Goal: Task Accomplishment & Management: Manage account settings

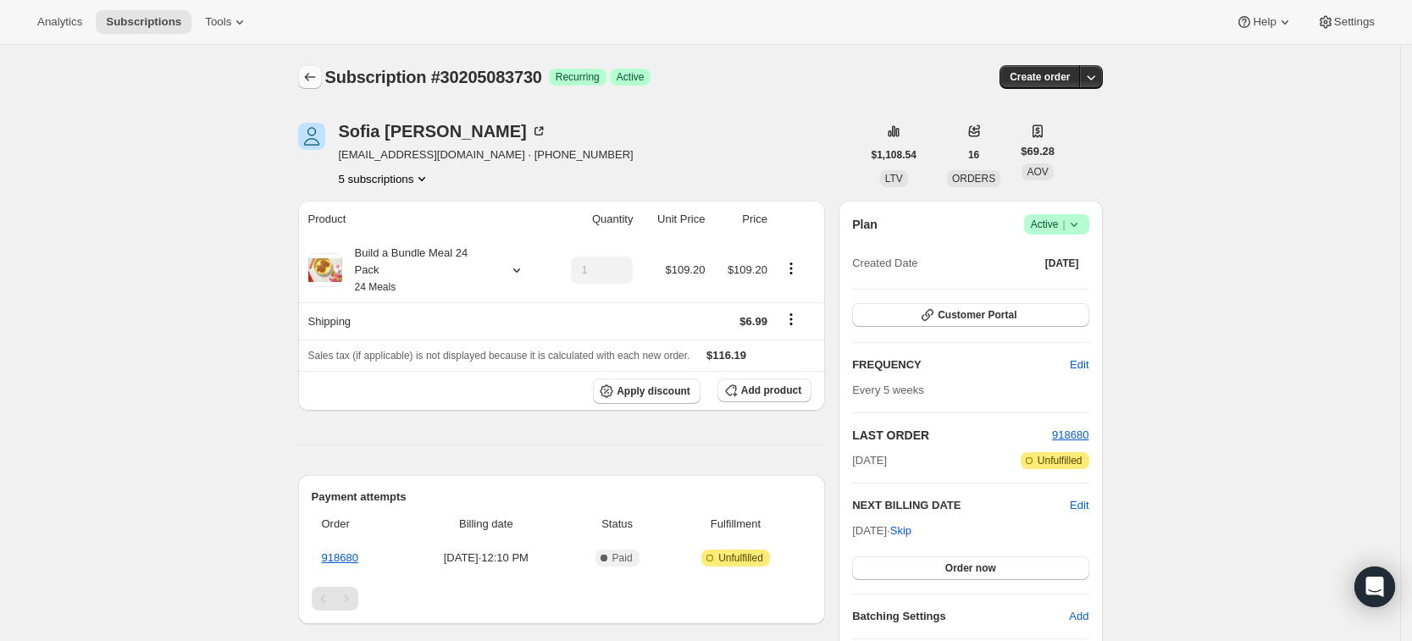
click at [308, 83] on icon "Subscriptions" at bounding box center [309, 77] width 17 height 17
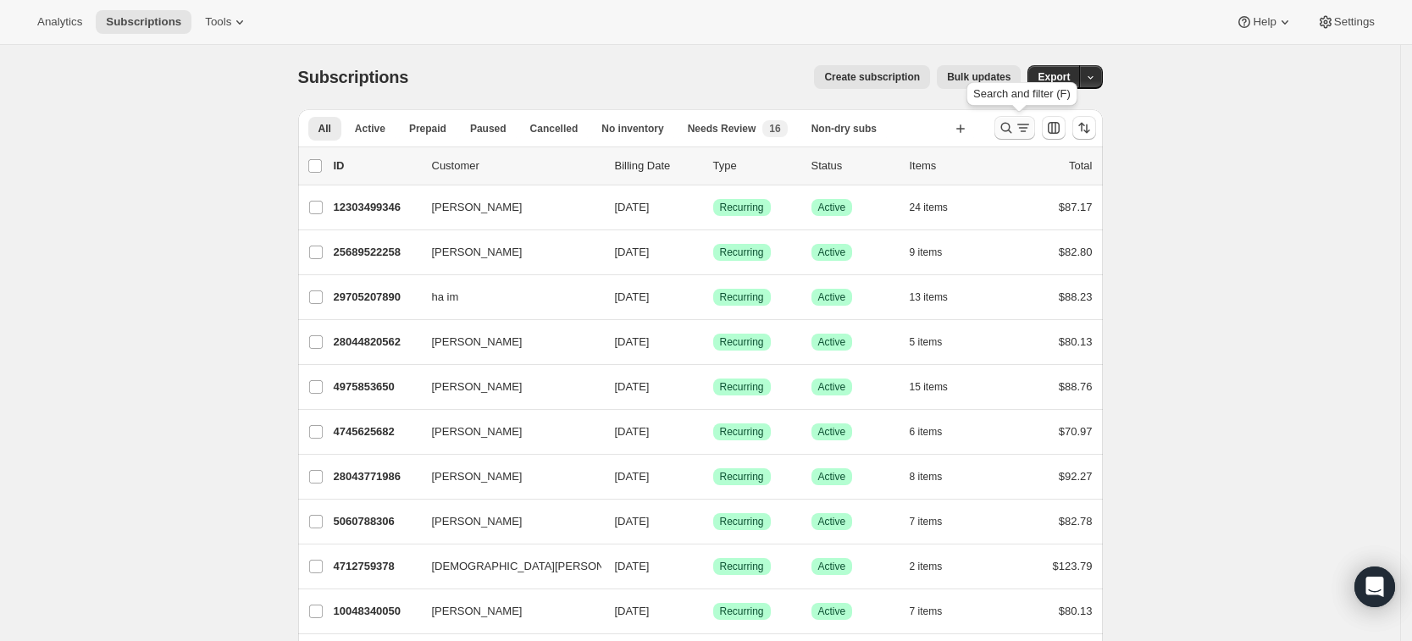
click at [1009, 129] on icon "Search and filter results" at bounding box center [1006, 127] width 17 height 17
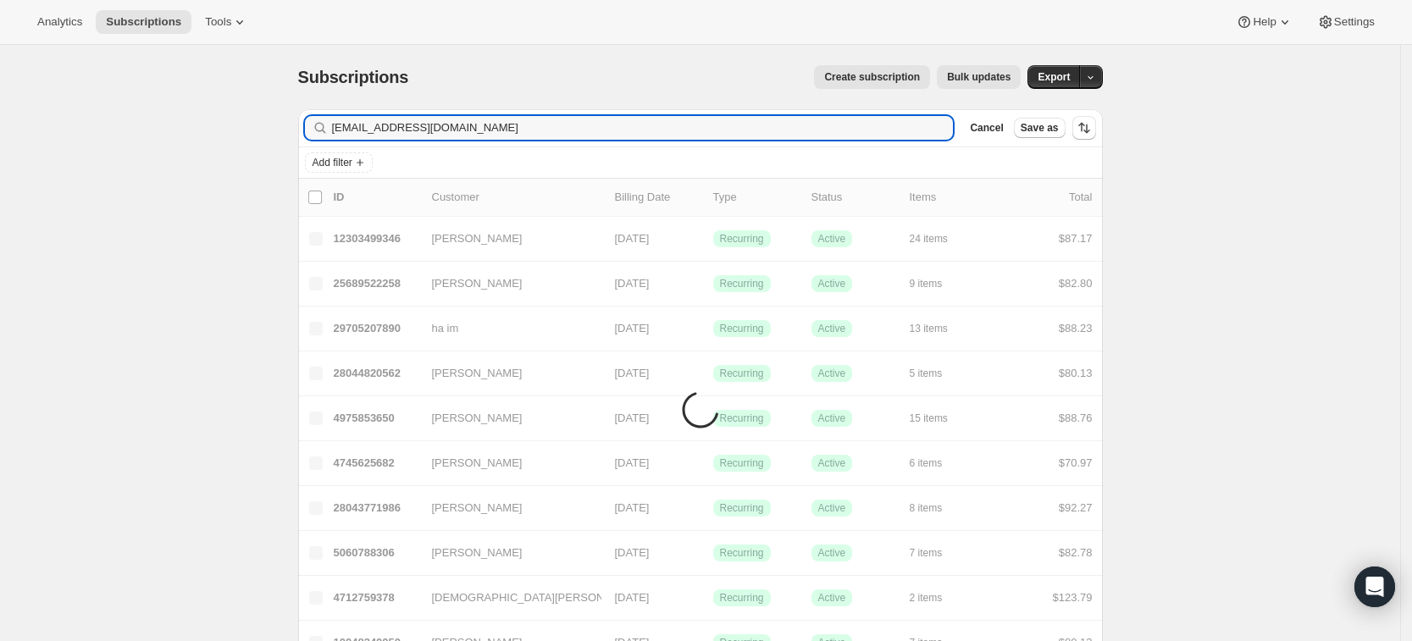
type input "sjschouweiler@gmail.com"
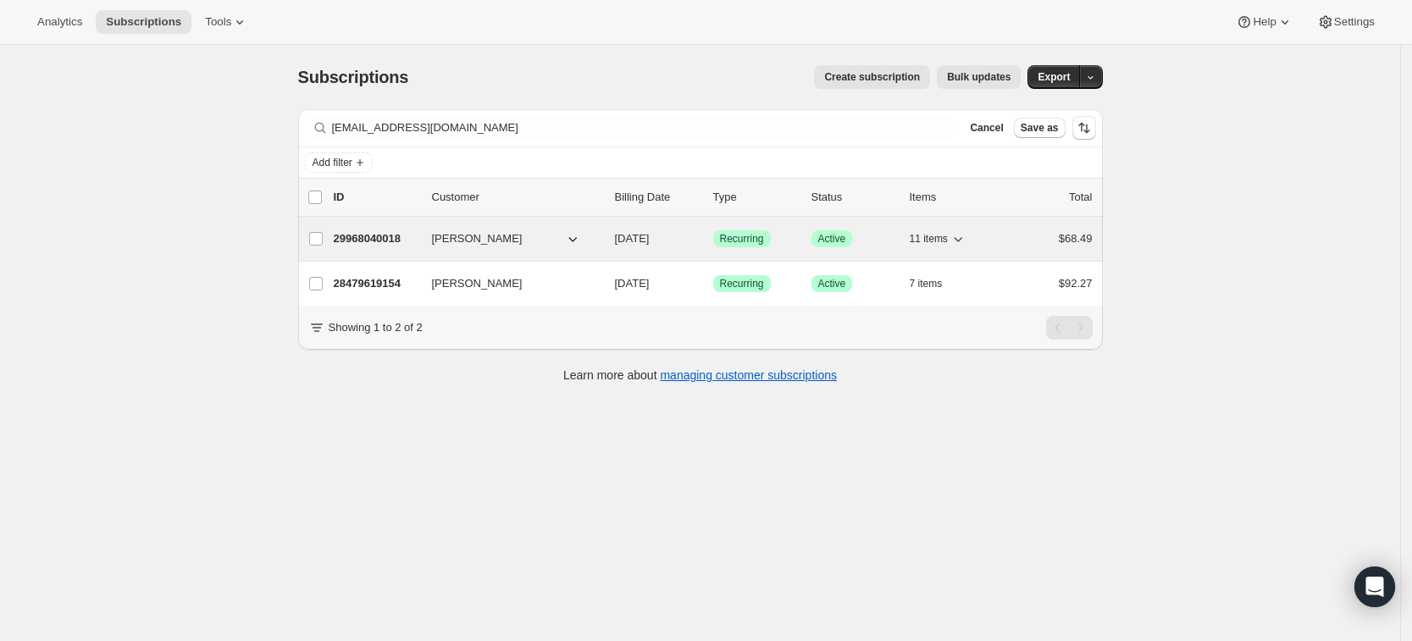
click at [399, 240] on p "29968040018" at bounding box center [376, 238] width 85 height 17
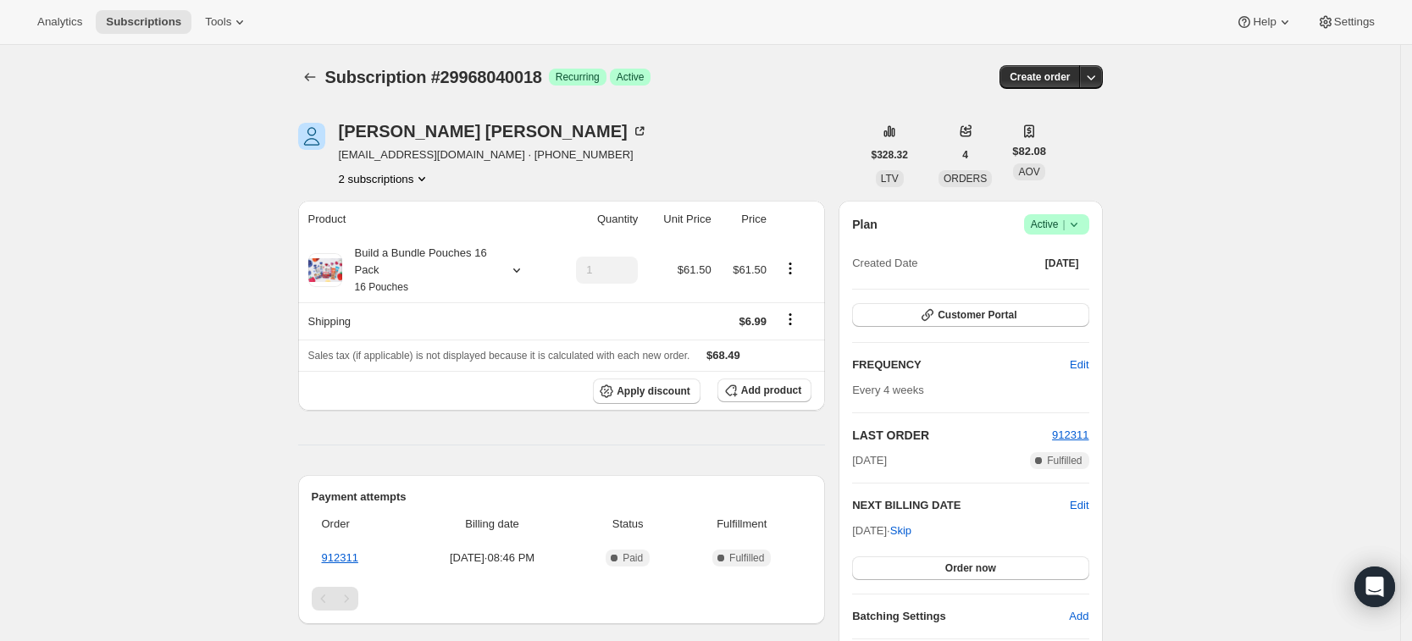
click at [377, 179] on button "2 subscriptions" at bounding box center [385, 178] width 92 height 17
click at [384, 212] on span "28479619154" at bounding box center [366, 210] width 68 height 13
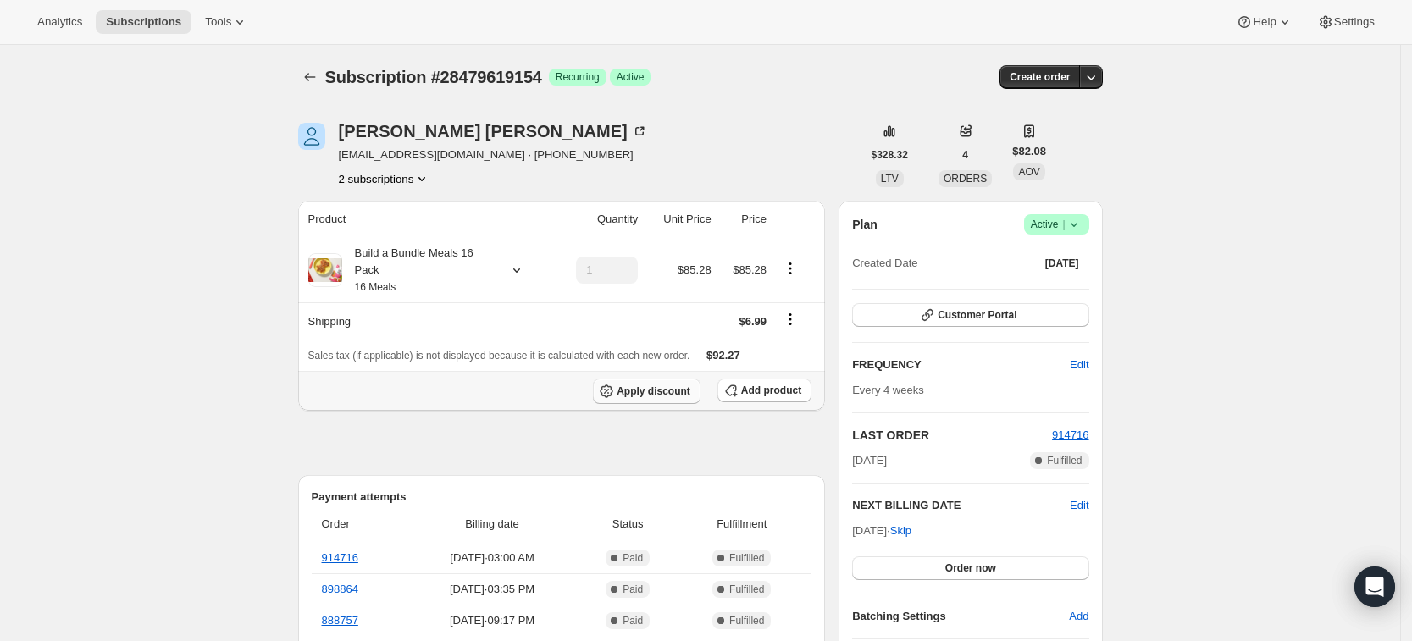
click at [650, 391] on span "Apply discount" at bounding box center [653, 391] width 74 height 14
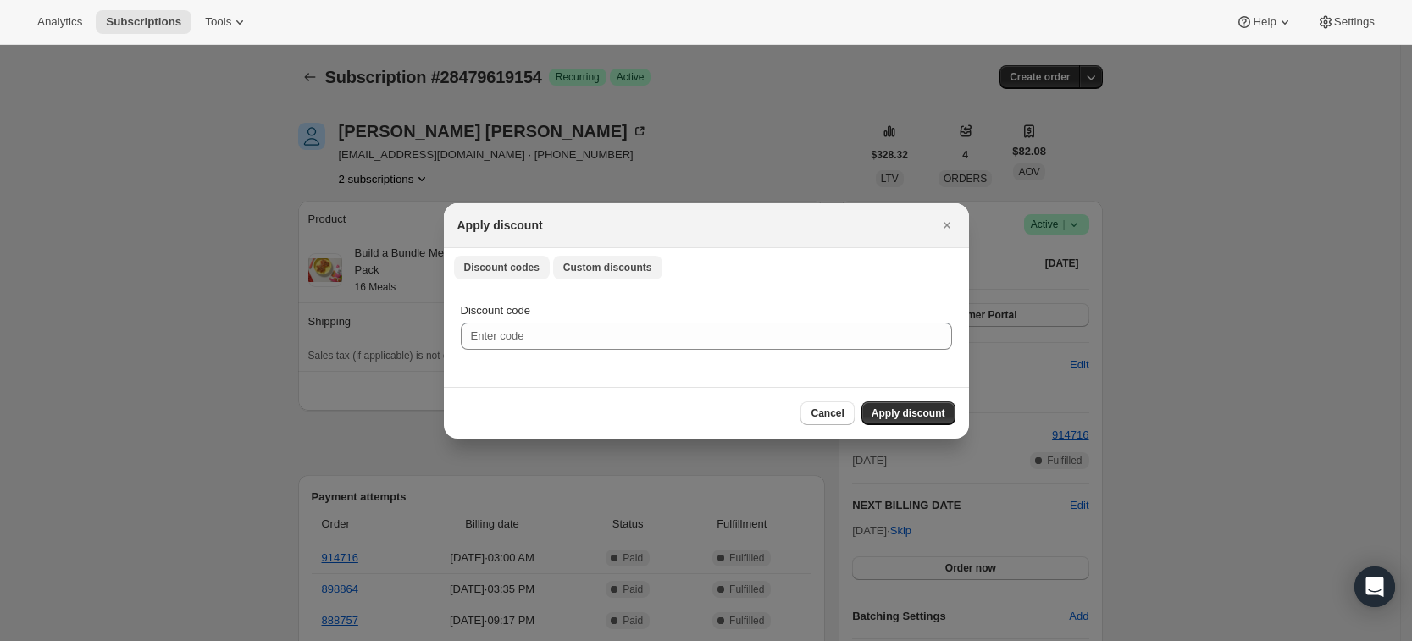
click at [601, 269] on span "Custom discounts" at bounding box center [607, 268] width 89 height 14
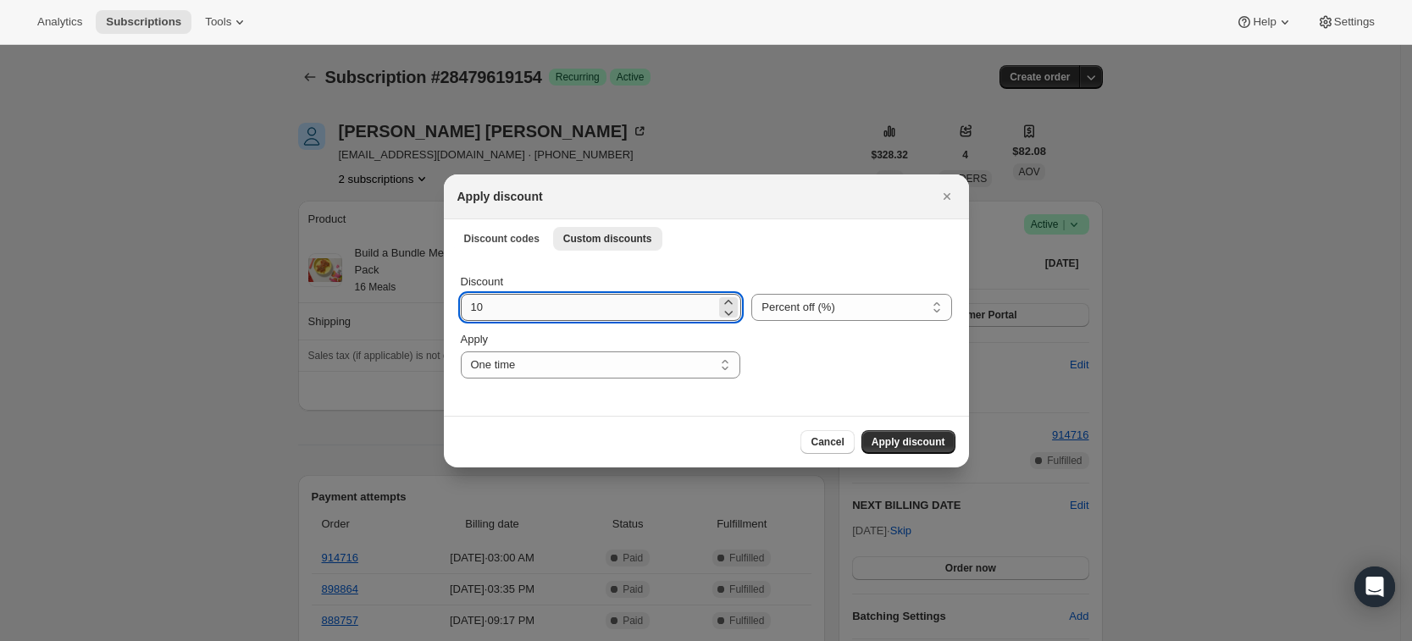
click at [520, 305] on input "10" at bounding box center [589, 307] width 256 height 27
type input "15"
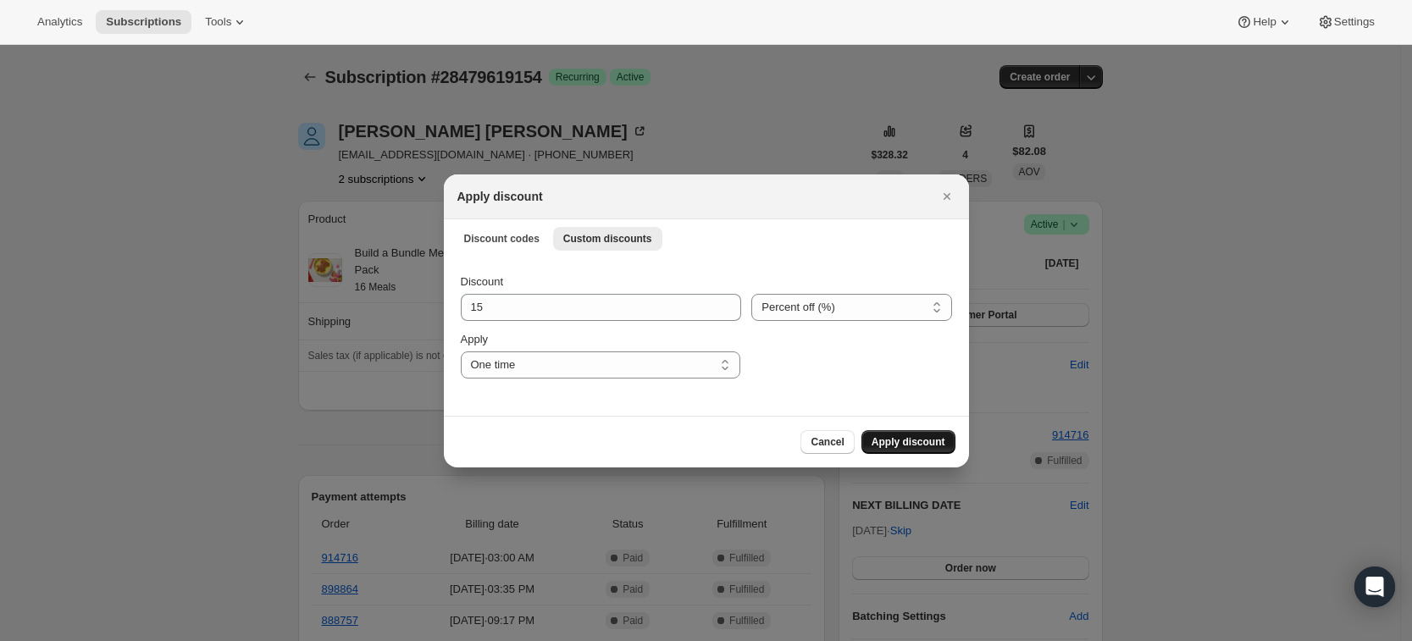
click at [911, 443] on span "Apply discount" at bounding box center [908, 442] width 74 height 14
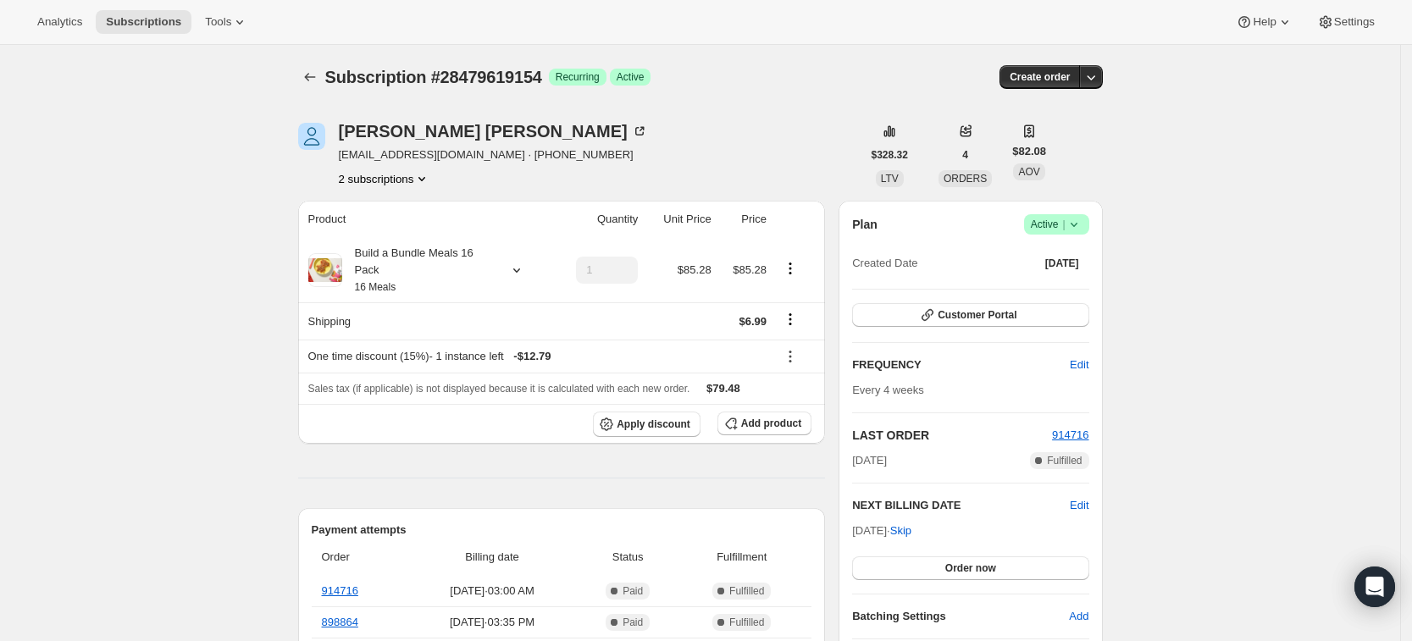
click at [308, 75] on icon "Subscriptions" at bounding box center [309, 77] width 17 height 17
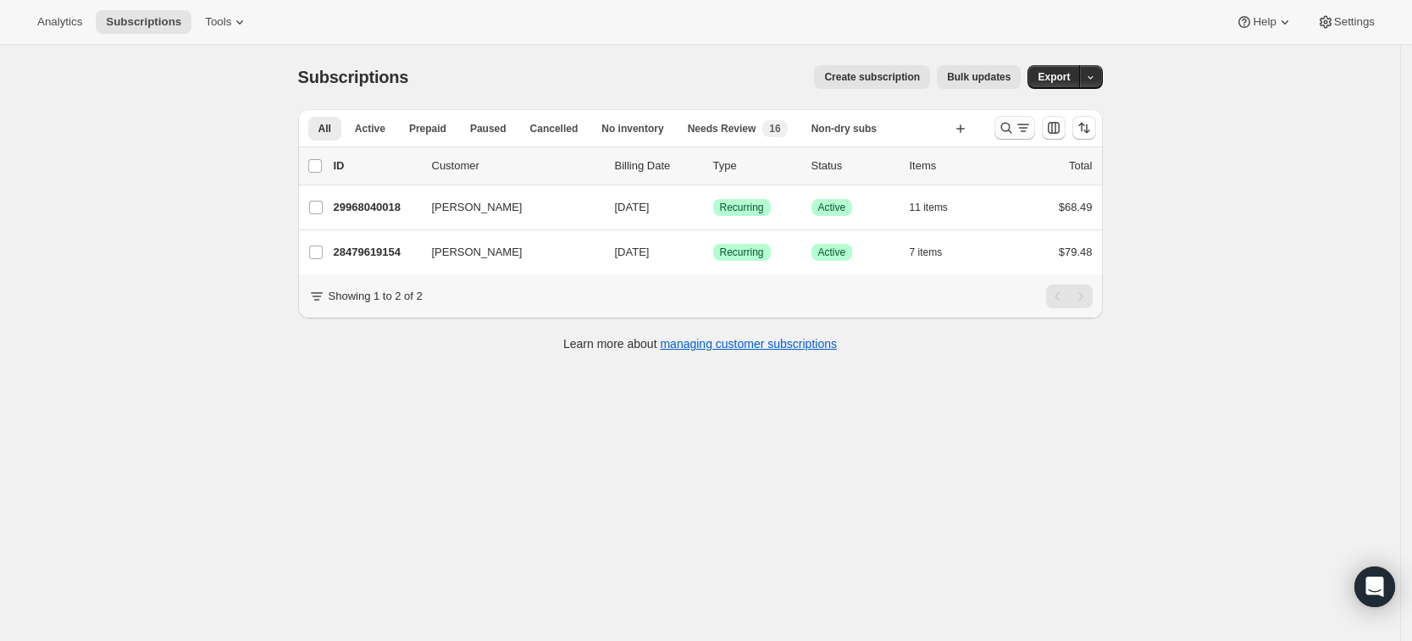
click at [1009, 131] on icon "Search and filter results" at bounding box center [1006, 127] width 17 height 17
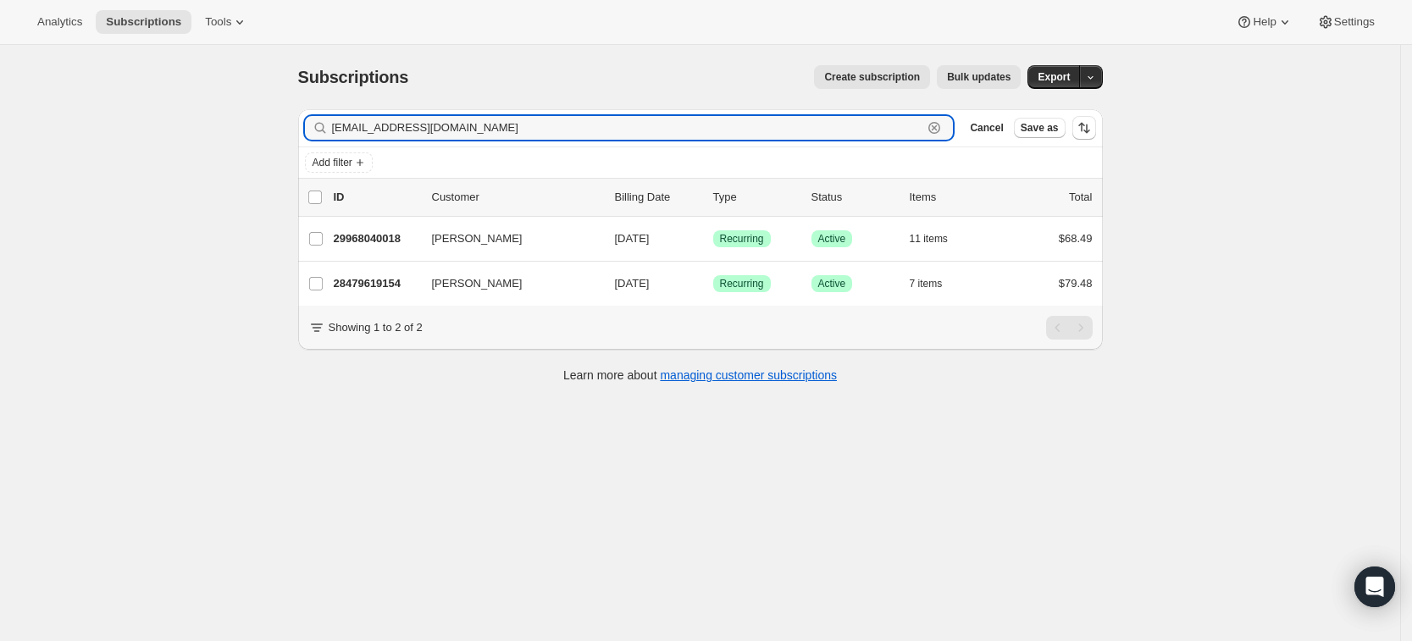
click at [940, 129] on icon "button" at bounding box center [934, 128] width 12 height 12
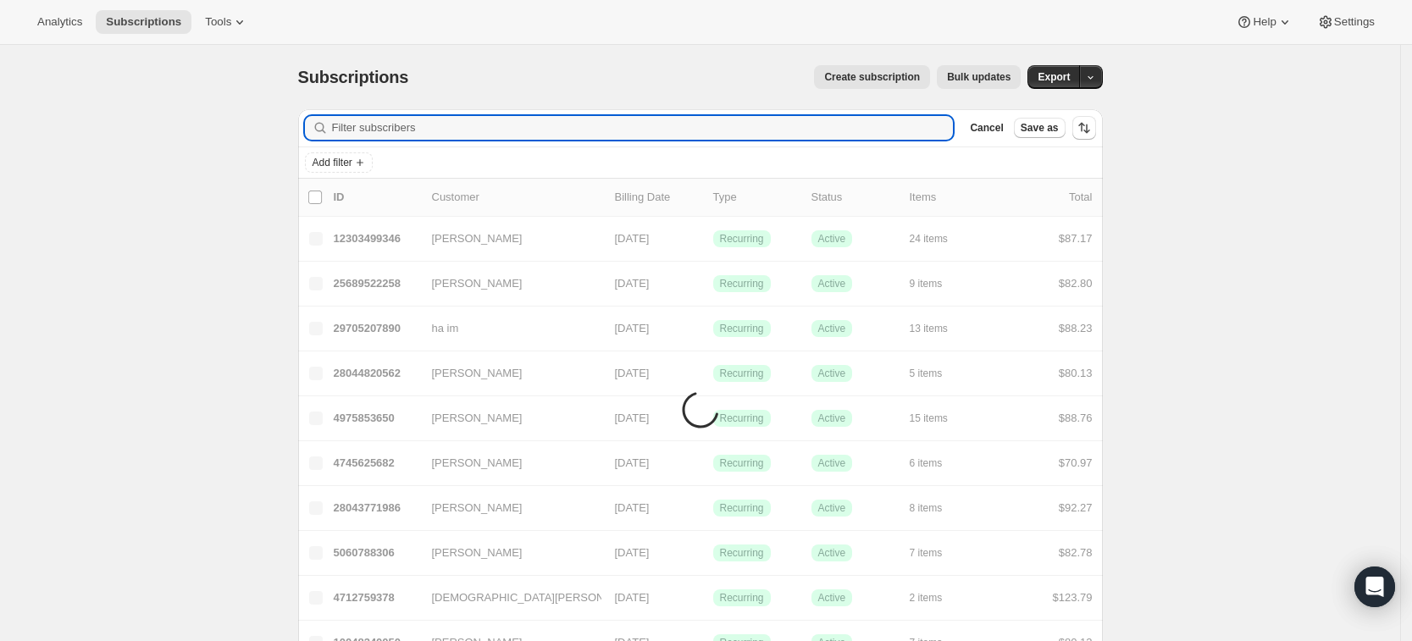
paste input "brandicerwin@gmail.com"
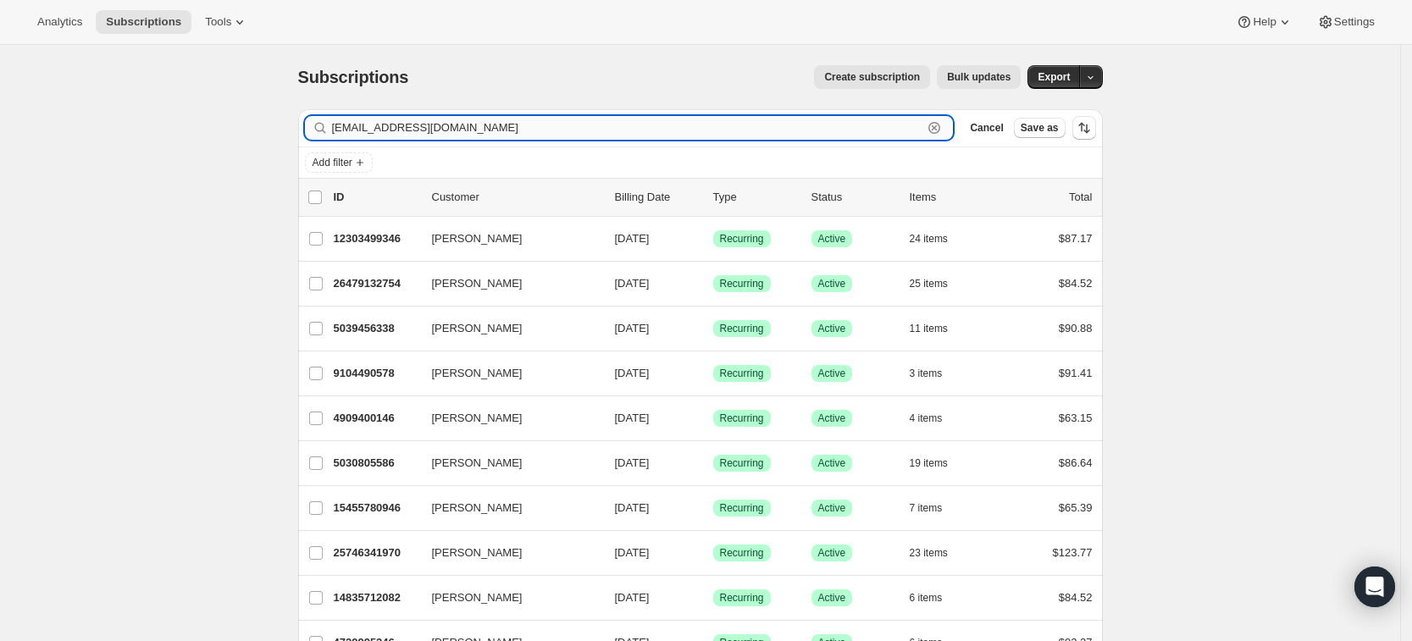
click at [561, 128] on input "brandicerwin@gmail.com" at bounding box center [627, 128] width 591 height 24
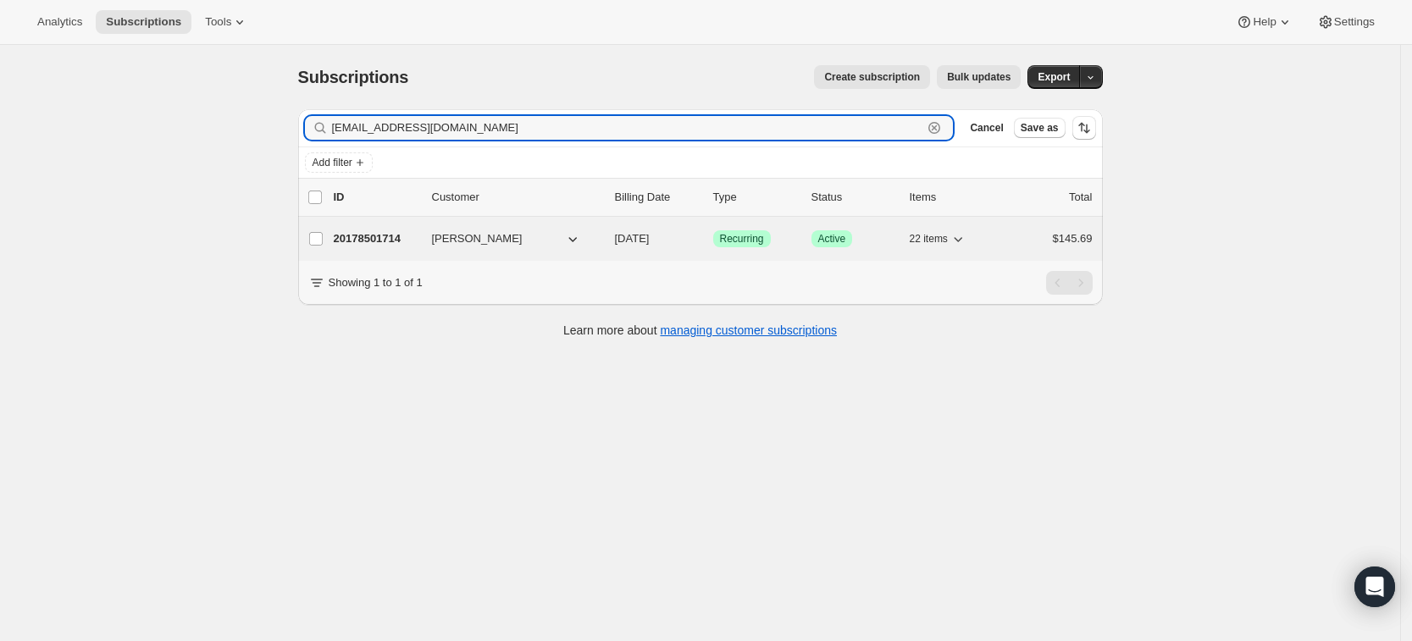
type input "brandicerwin@gmail.com"
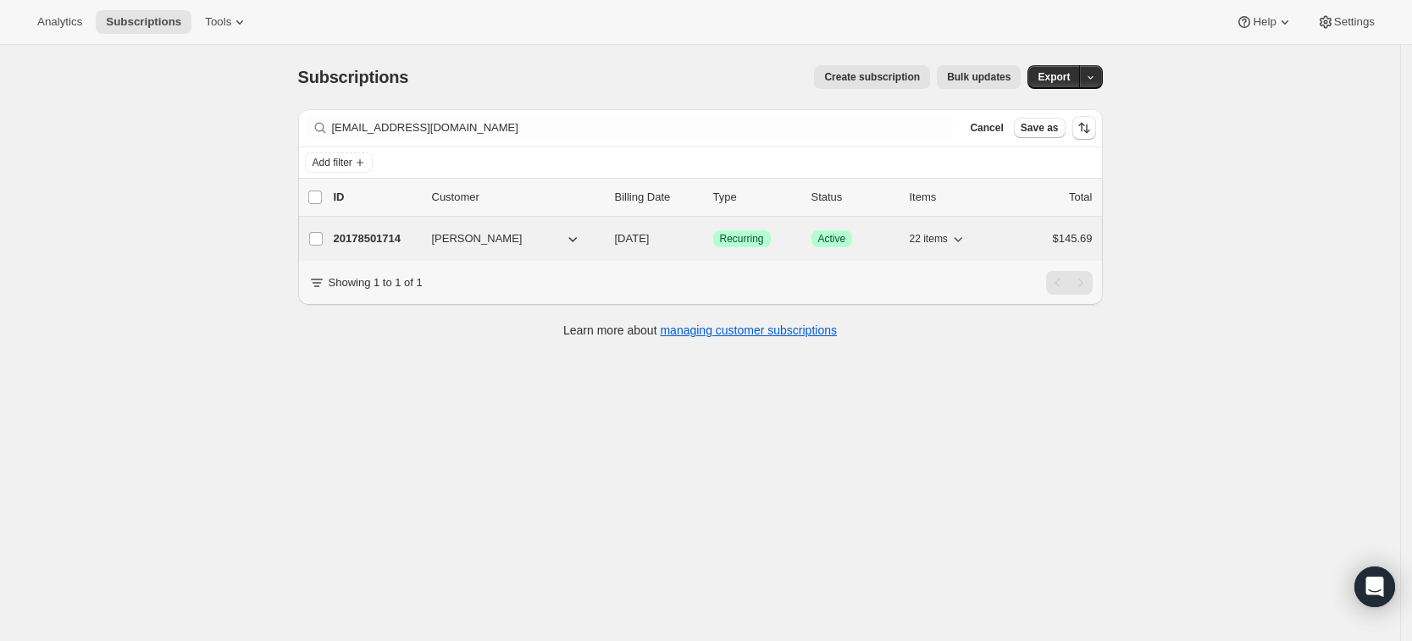
click at [384, 227] on div "20178501714 Brandi Erwin 11/05/2025 Success Recurring Success Active 22 items $…" at bounding box center [713, 239] width 759 height 24
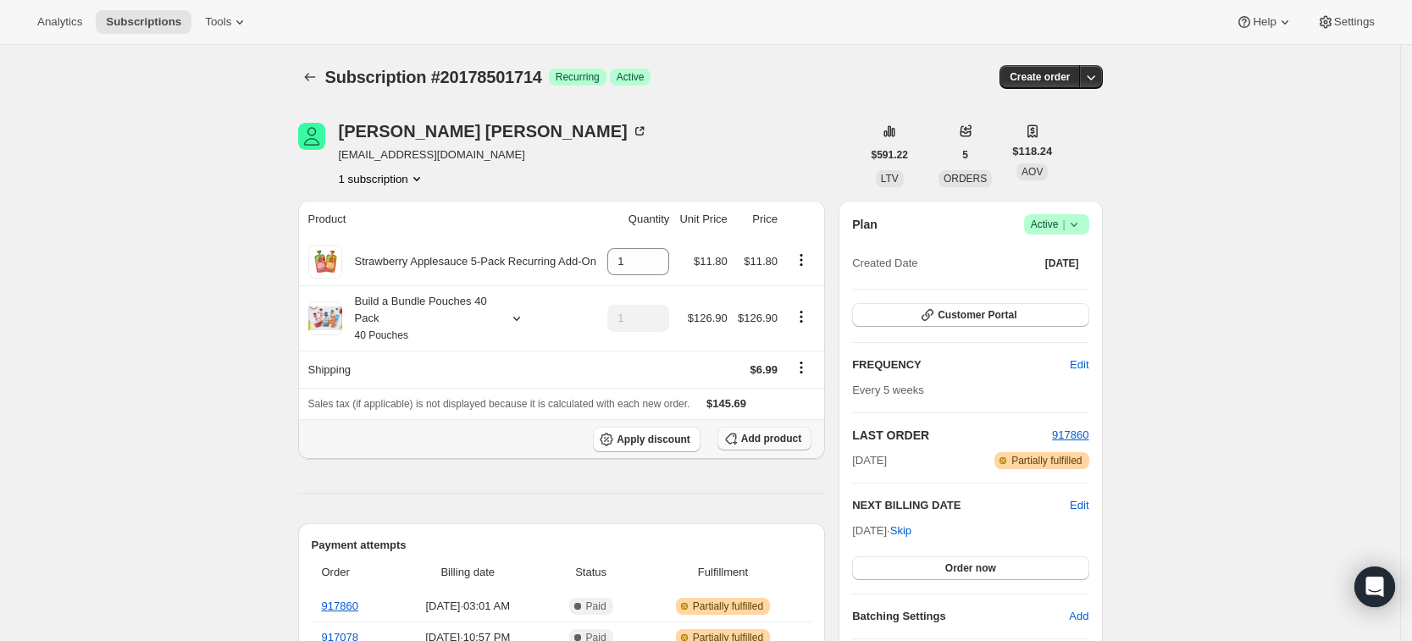
click at [787, 439] on span "Add product" at bounding box center [771, 439] width 60 height 14
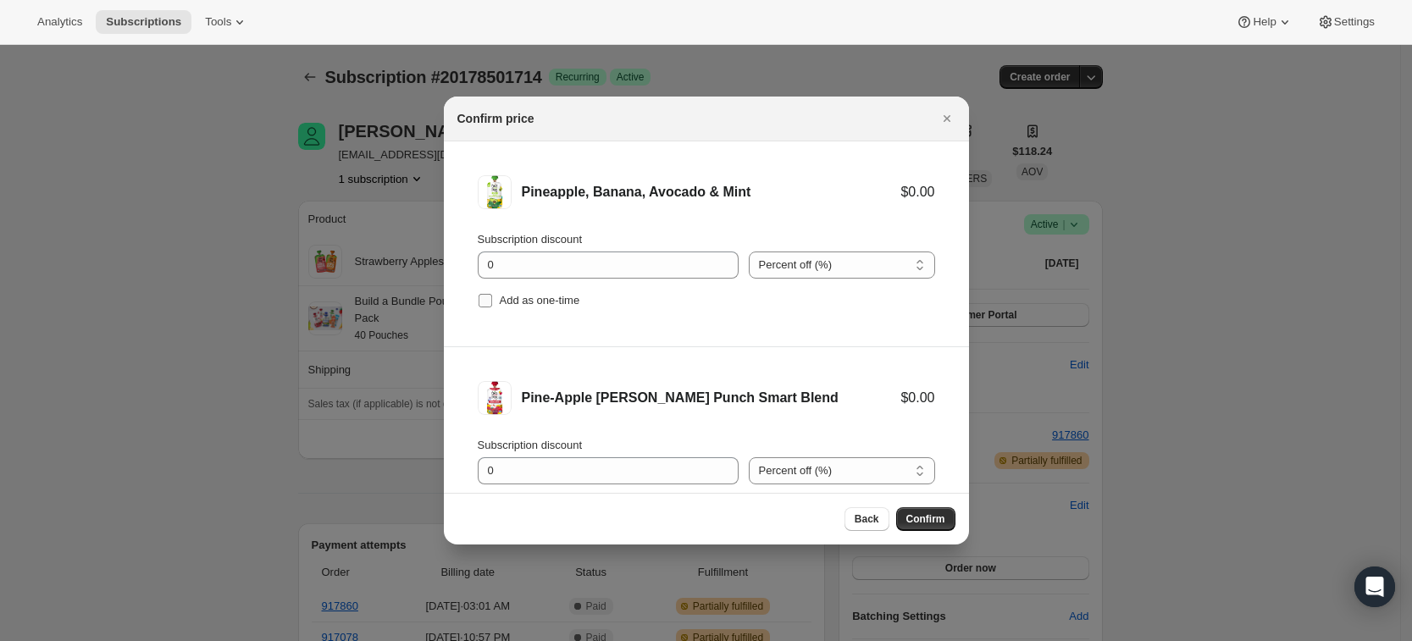
click at [539, 301] on span "Add as one-time" at bounding box center [540, 300] width 80 height 13
click at [492, 301] on input "Add as one-time" at bounding box center [485, 301] width 14 height 14
checkbox input "true"
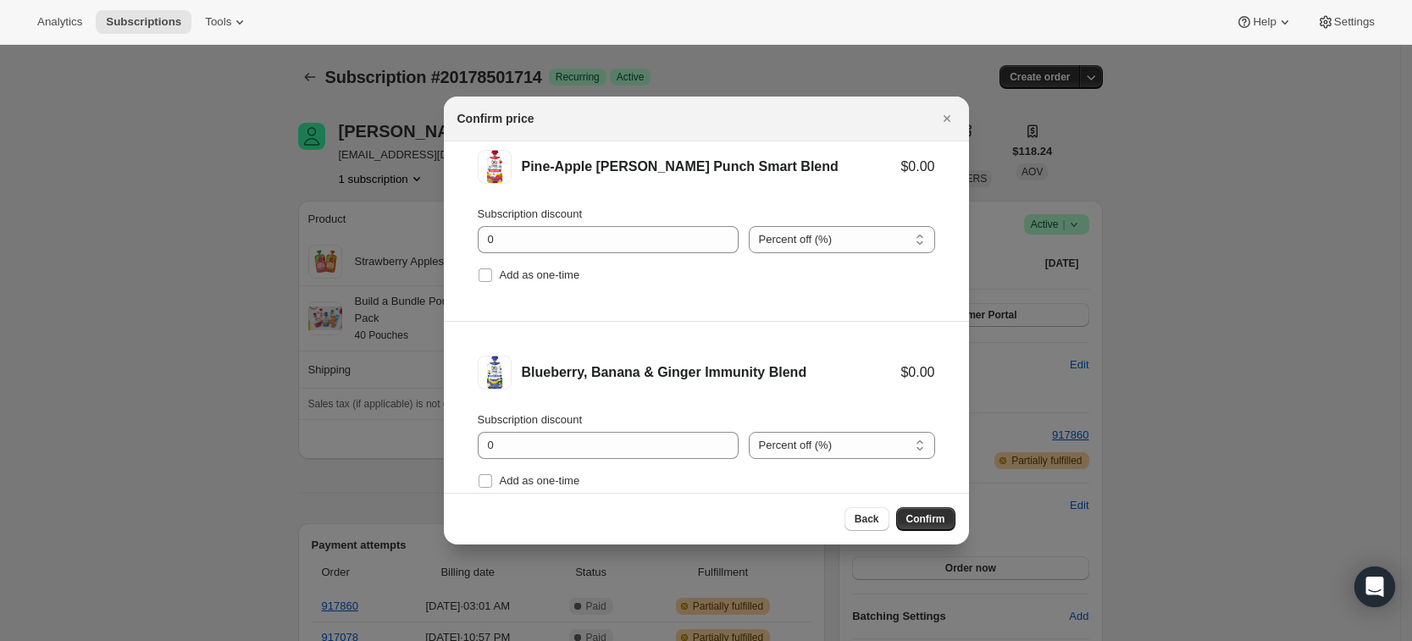
scroll to position [232, 0]
click at [509, 270] on span "Add as one-time" at bounding box center [540, 274] width 80 height 13
click at [492, 270] on input "Add as one-time" at bounding box center [485, 275] width 14 height 14
checkbox input "true"
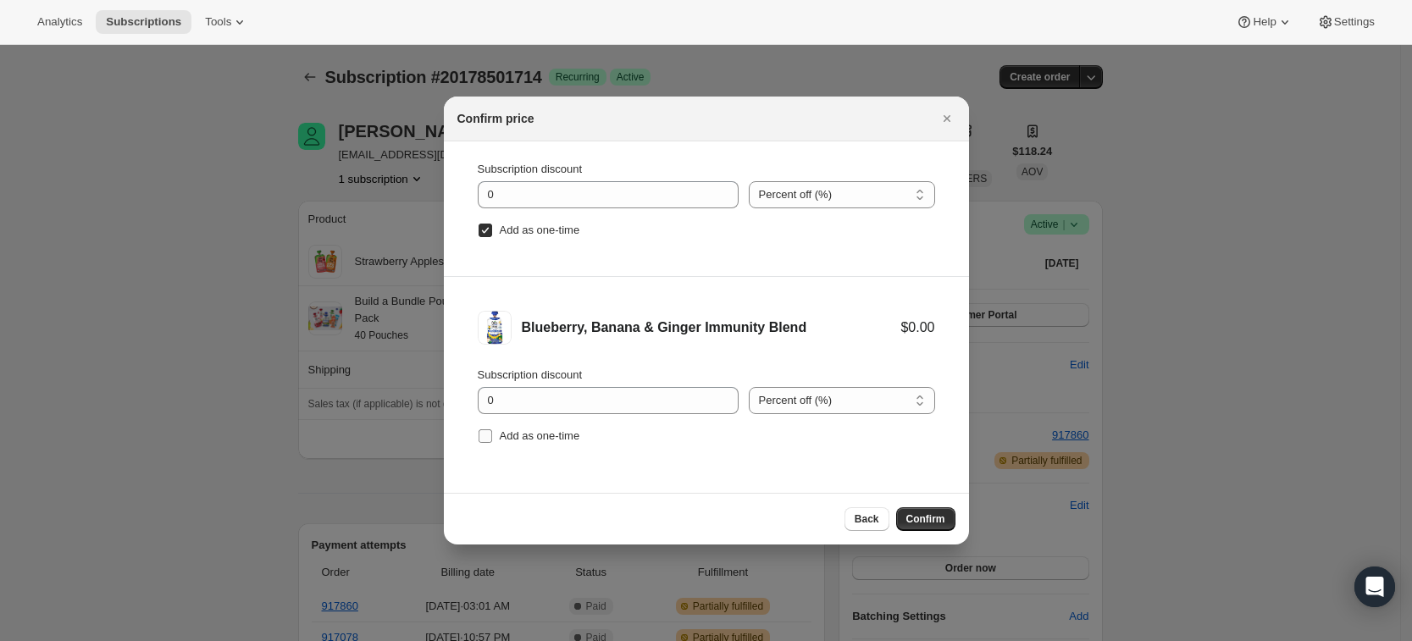
click at [533, 440] on span "Add as one-time" at bounding box center [540, 435] width 80 height 13
click at [492, 440] on input "Add as one-time" at bounding box center [485, 436] width 14 height 14
checkbox input "true"
click at [926, 508] on button "Confirm" at bounding box center [925, 519] width 59 height 24
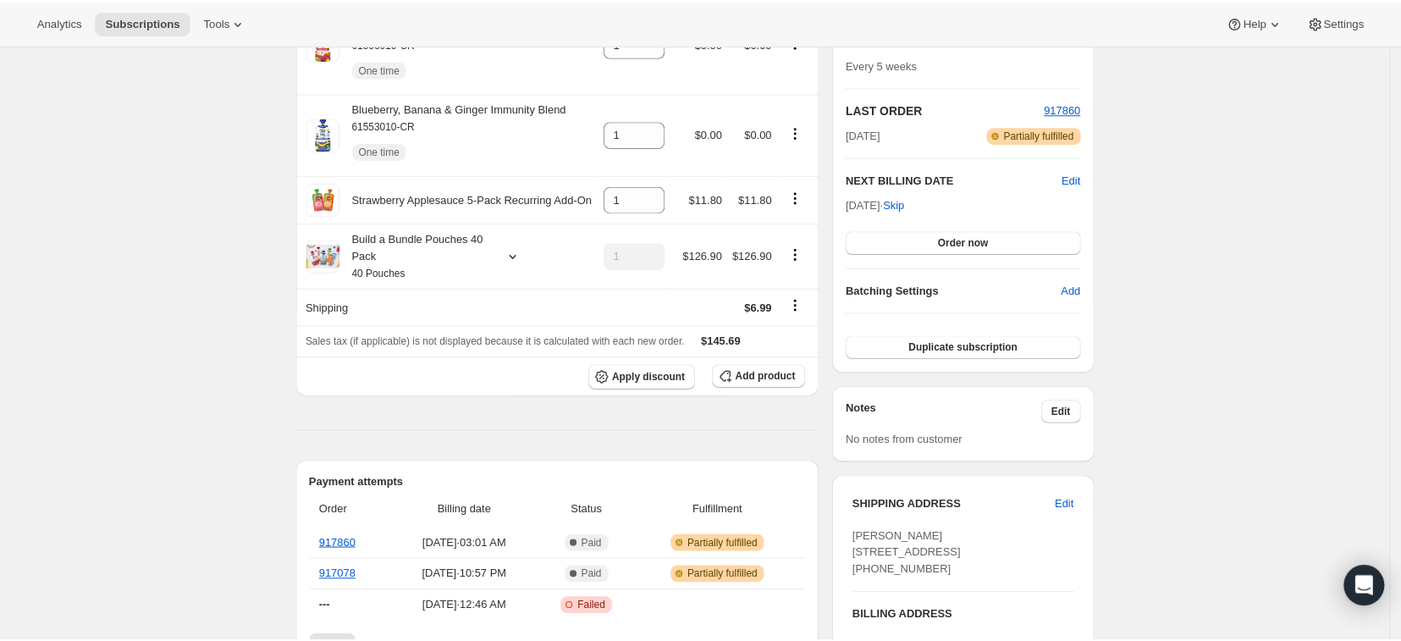
scroll to position [0, 0]
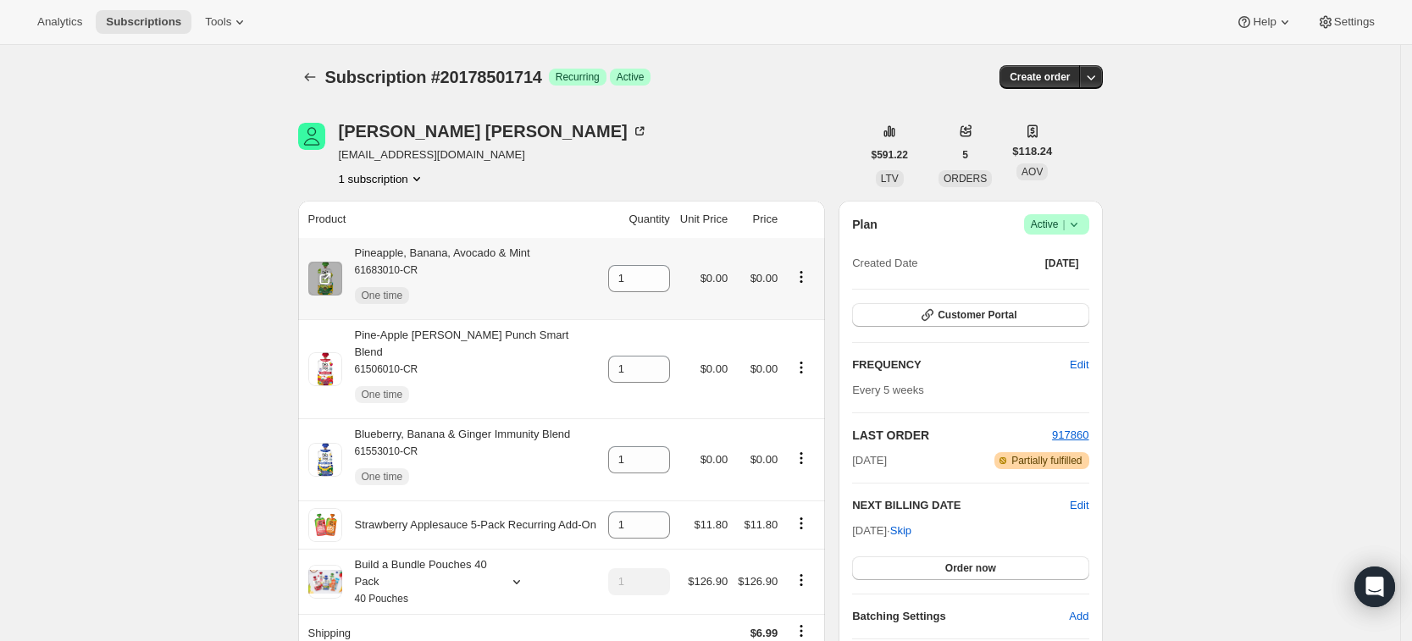
drag, startPoint x: 542, startPoint y: 252, endPoint x: 354, endPoint y: 252, distance: 188.0
click at [354, 252] on div "Pineapple, Banana, Avocado & Mint 61683010-CR One time" at bounding box center [453, 279] width 290 height 68
copy div "Pineapple, Banana, Avocado & Mint"
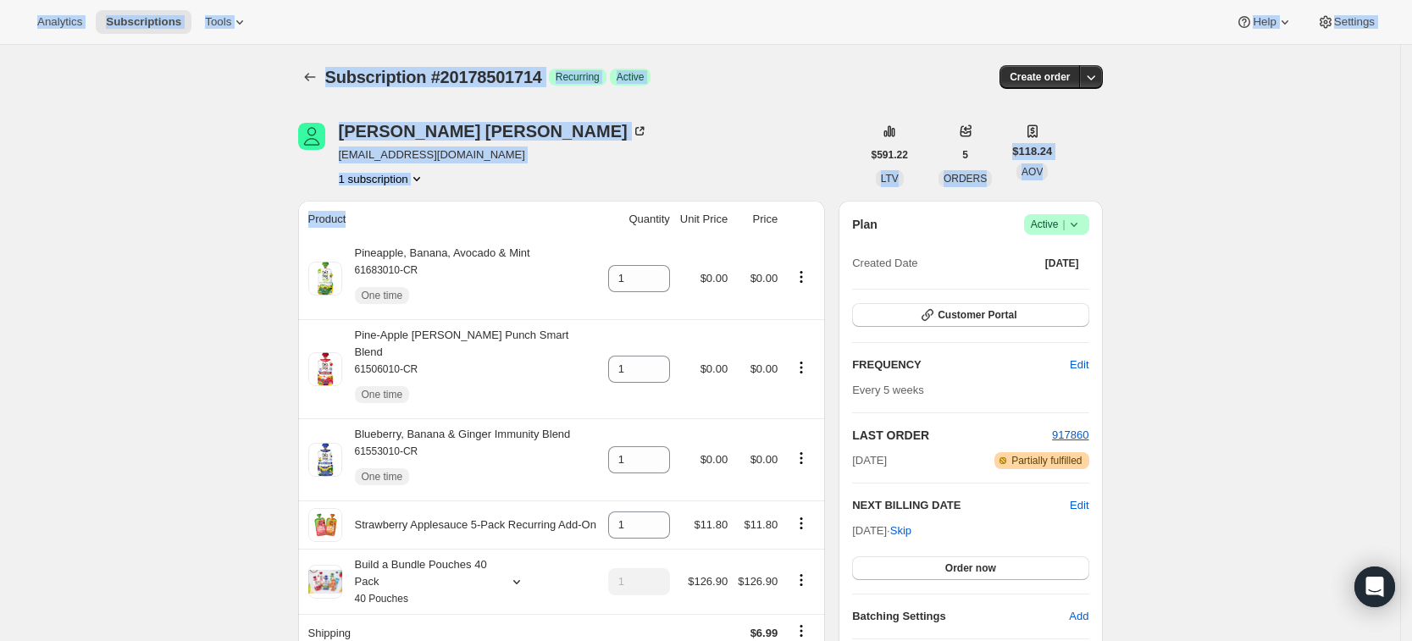
drag, startPoint x: 446, startPoint y: 207, endPoint x: -67, endPoint y: -200, distance: 655.2
click at [0, 0] on html "Analytics Subscriptions Tools Help Settings Skip to content Subscription #20178…" at bounding box center [706, 320] width 1412 height 641
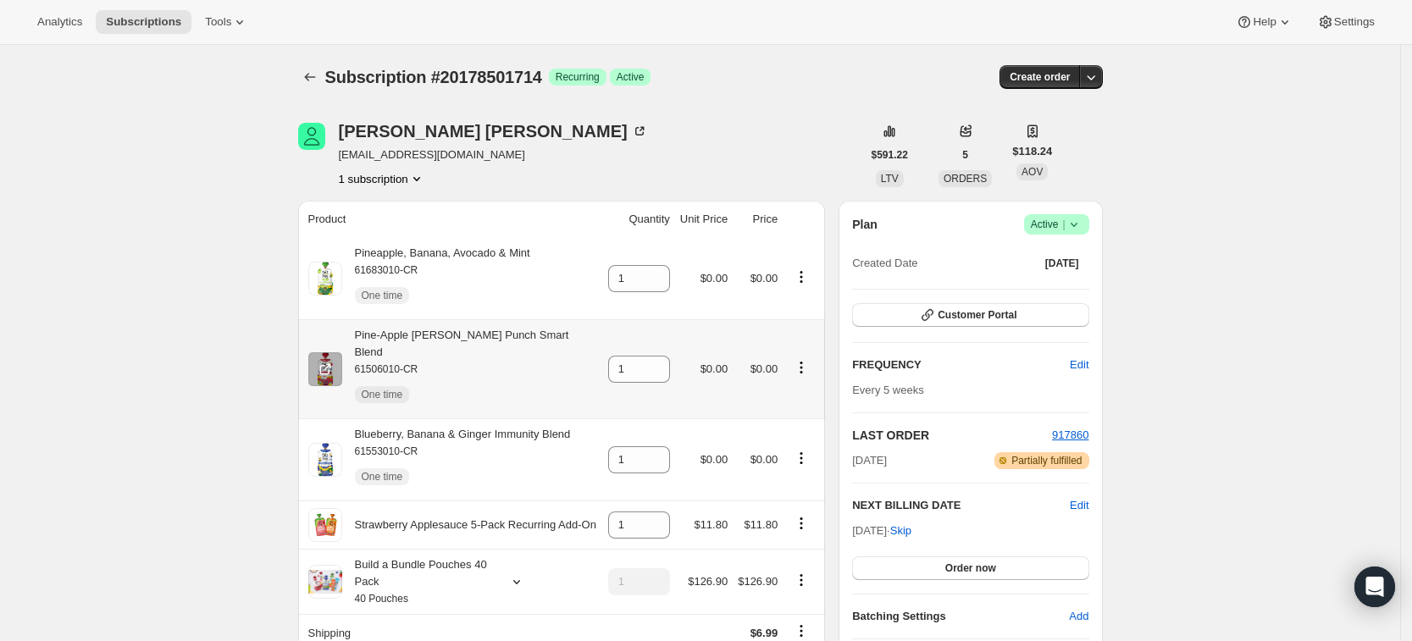
click at [565, 354] on div "Pine-Apple Berry Punch Smart Blend 61506010-CR One time" at bounding box center [453, 369] width 290 height 85
drag, startPoint x: 556, startPoint y: 335, endPoint x: 360, endPoint y: 331, distance: 196.5
click at [360, 331] on div "Pine-Apple Berry Punch Smart Blend 61506010-CR One time" at bounding box center [453, 369] width 290 height 85
copy div "Pine-Apple Berry Punch Smart Blend"
drag, startPoint x: 576, startPoint y: 412, endPoint x: 359, endPoint y: 413, distance: 216.8
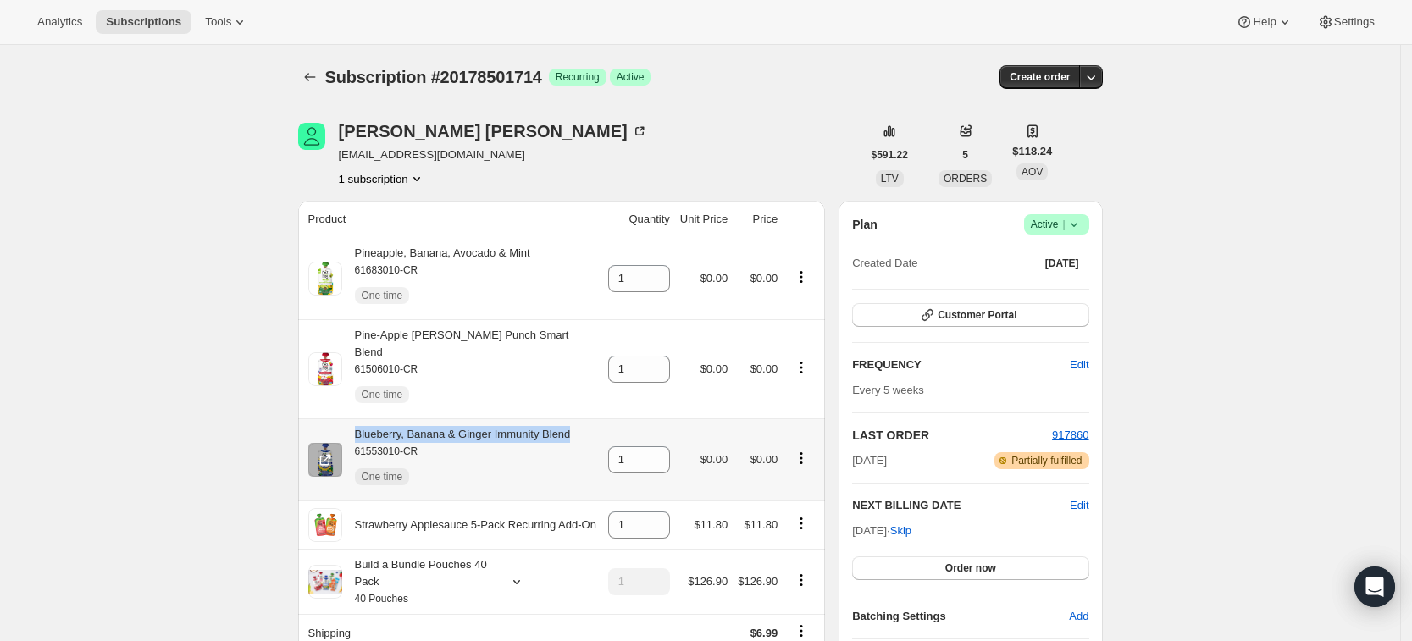
click at [359, 426] on div "Blueberry, Banana & Ginger Immunity Blend 61553010-CR One time" at bounding box center [453, 460] width 290 height 68
copy div "Blueberry, Banana & Ginger Immunity Blend"
click at [662, 273] on icon at bounding box center [657, 273] width 17 height 17
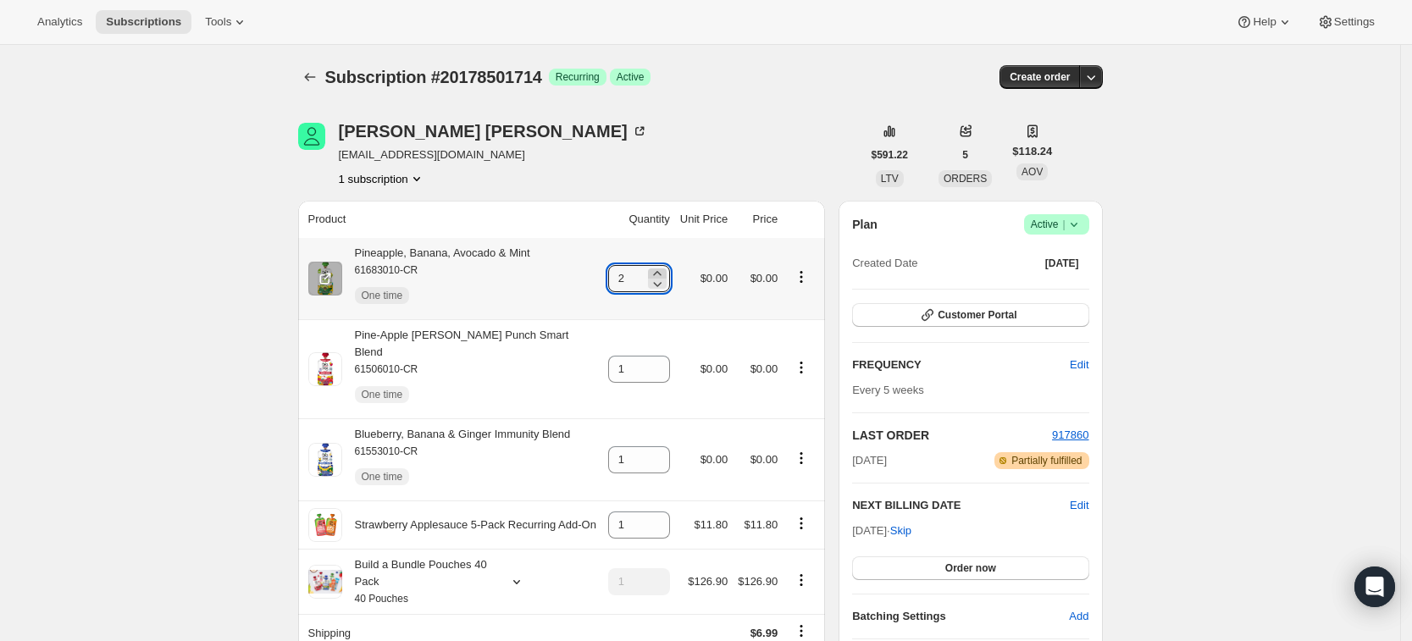
click at [662, 273] on icon at bounding box center [657, 273] width 17 height 17
type input "3"
click at [666, 356] on icon at bounding box center [657, 364] width 17 height 17
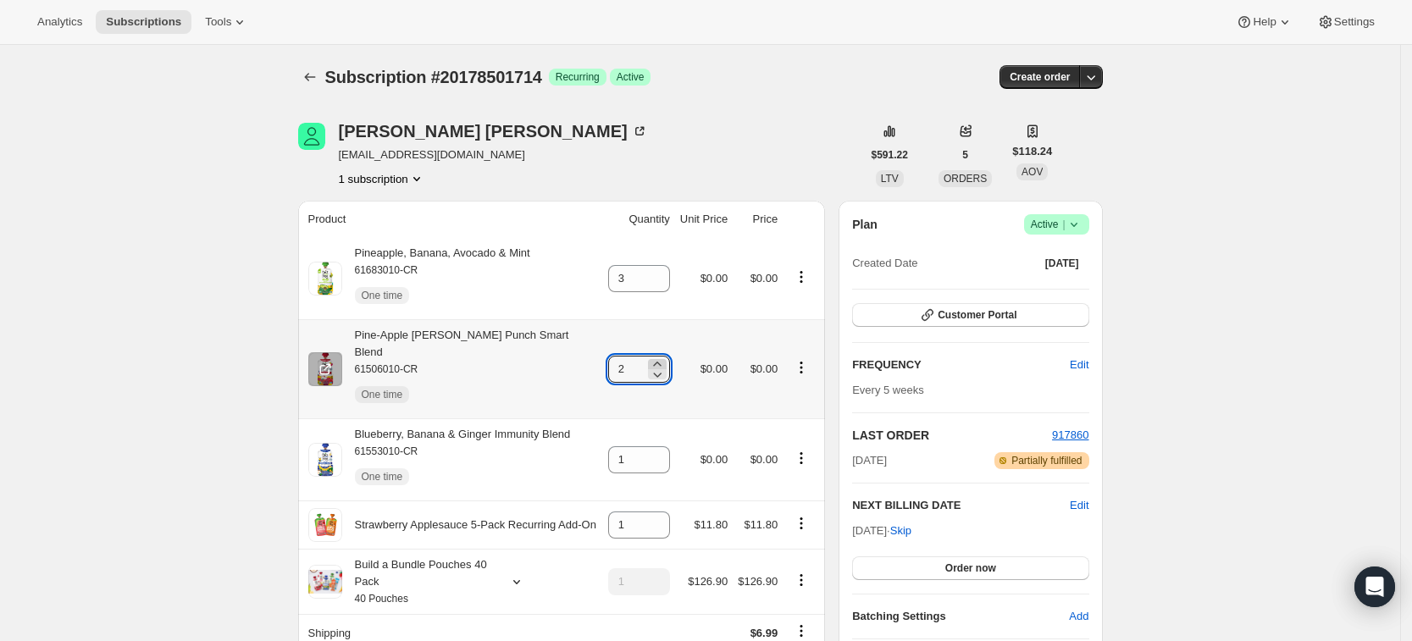
click at [666, 356] on icon at bounding box center [657, 364] width 17 height 17
type input "3"
click at [666, 446] on icon at bounding box center [657, 454] width 17 height 17
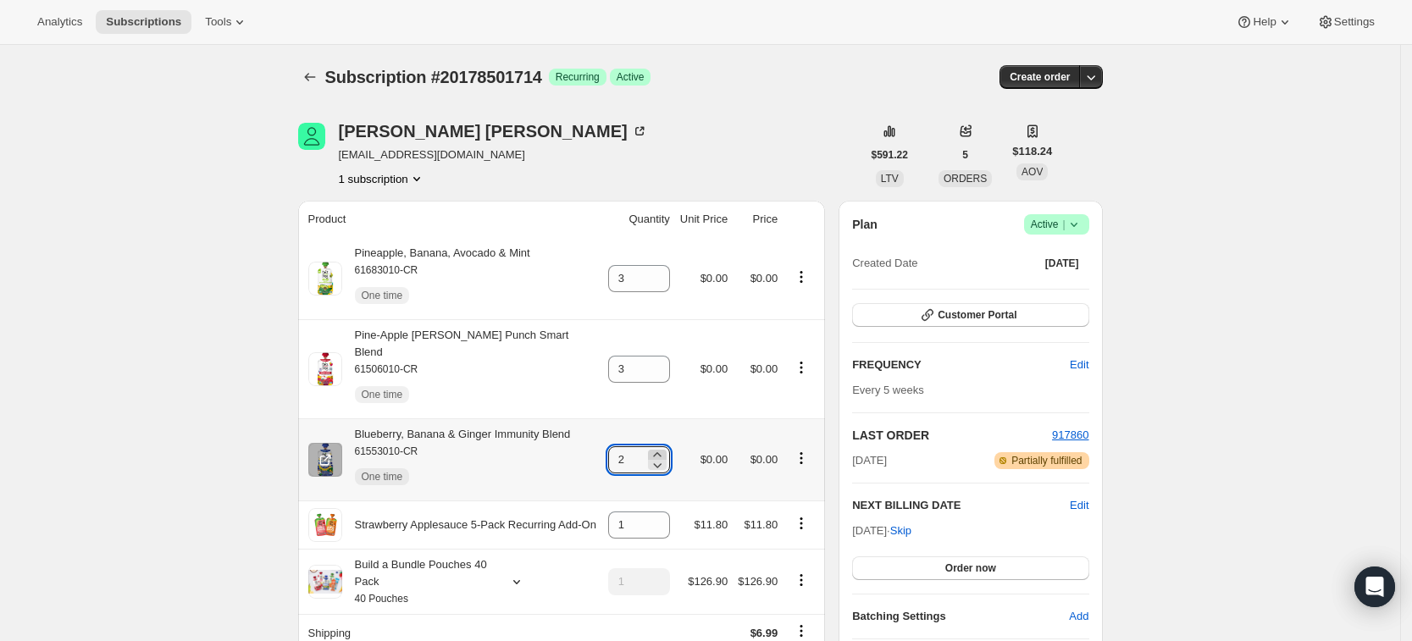
click at [666, 446] on icon at bounding box center [657, 454] width 17 height 17
type input "3"
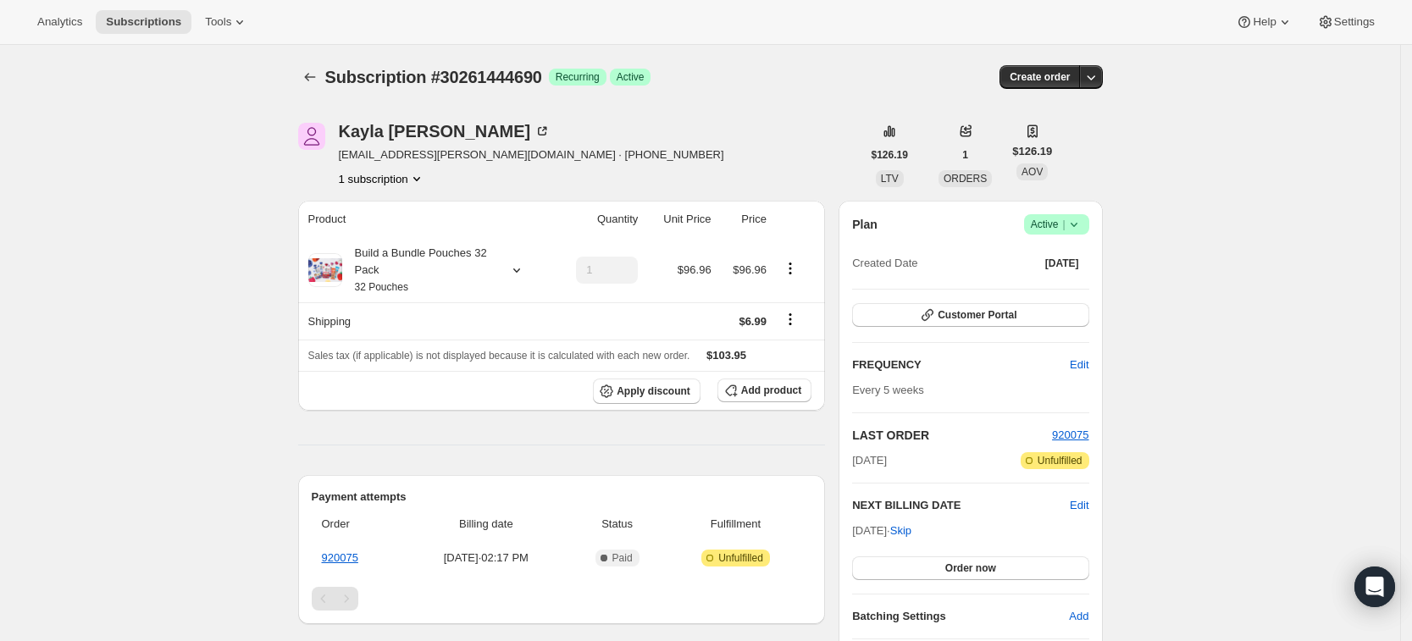
click at [1082, 220] on icon at bounding box center [1073, 224] width 17 height 17
click at [1066, 255] on span "Pause subscription" at bounding box center [1060, 258] width 93 height 13
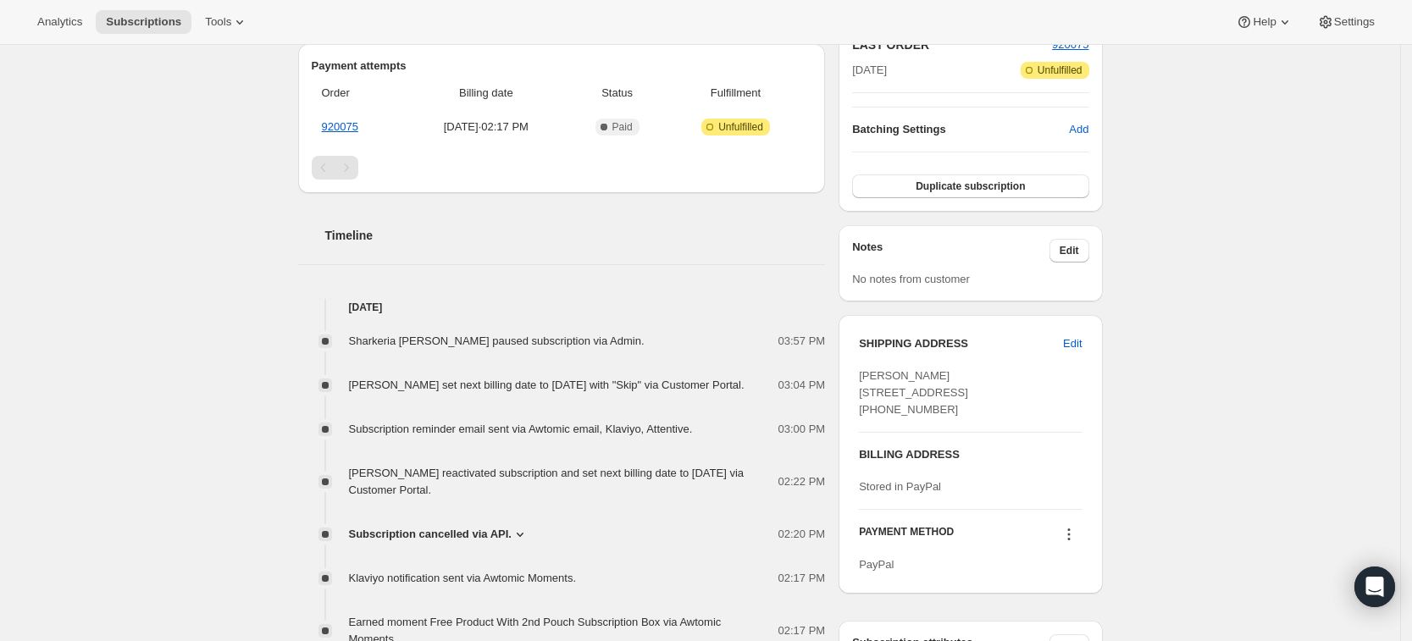
scroll to position [613, 0]
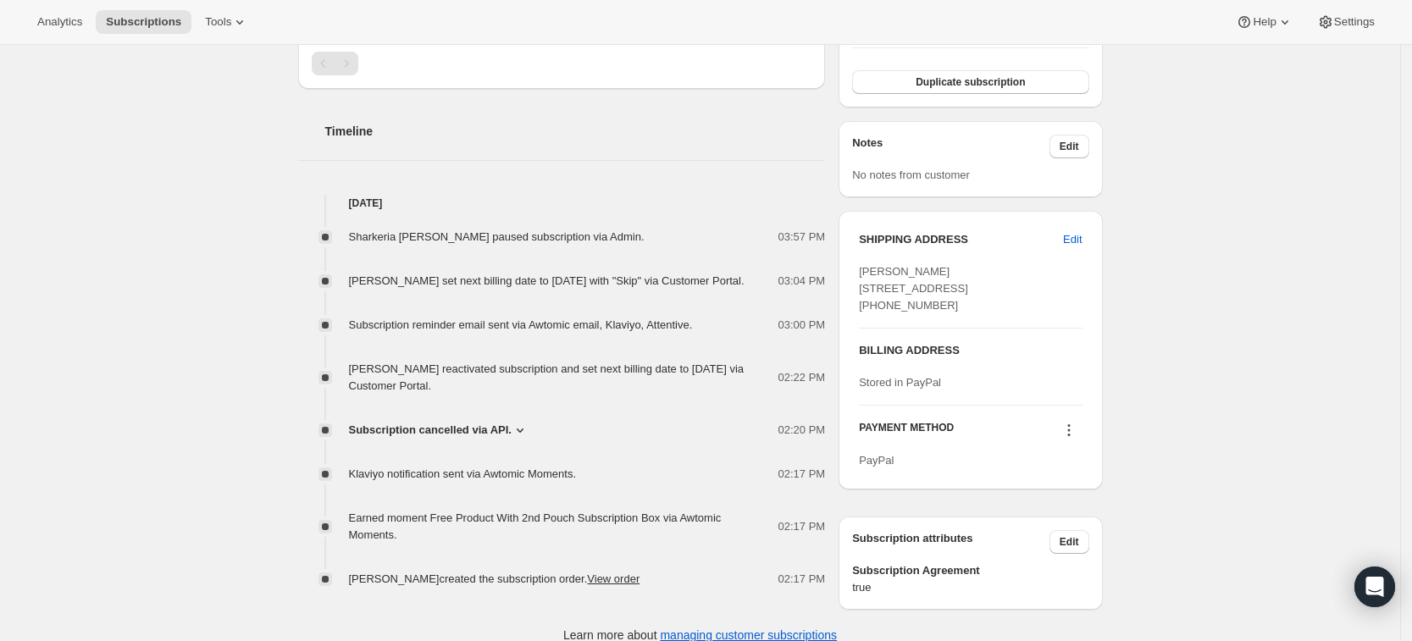
click at [378, 439] on span "Subscription cancelled via API." at bounding box center [430, 430] width 163 height 17
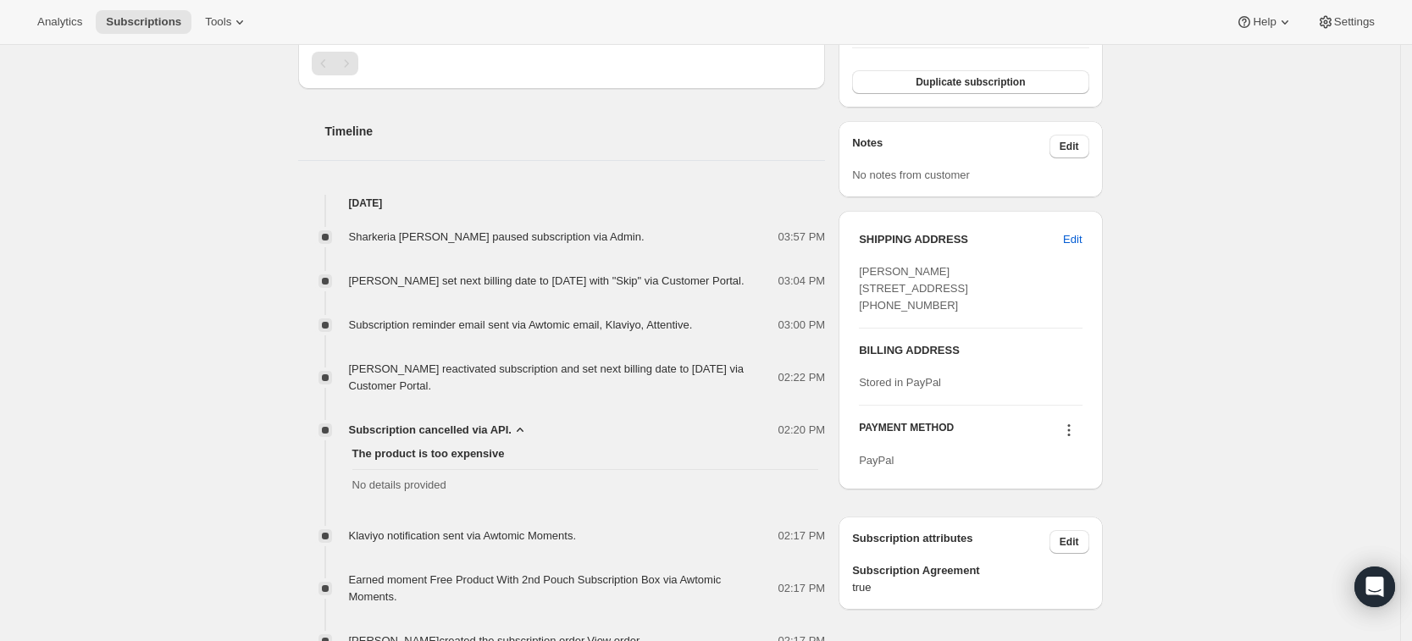
click at [378, 439] on span "Subscription cancelled via API." at bounding box center [430, 430] width 163 height 17
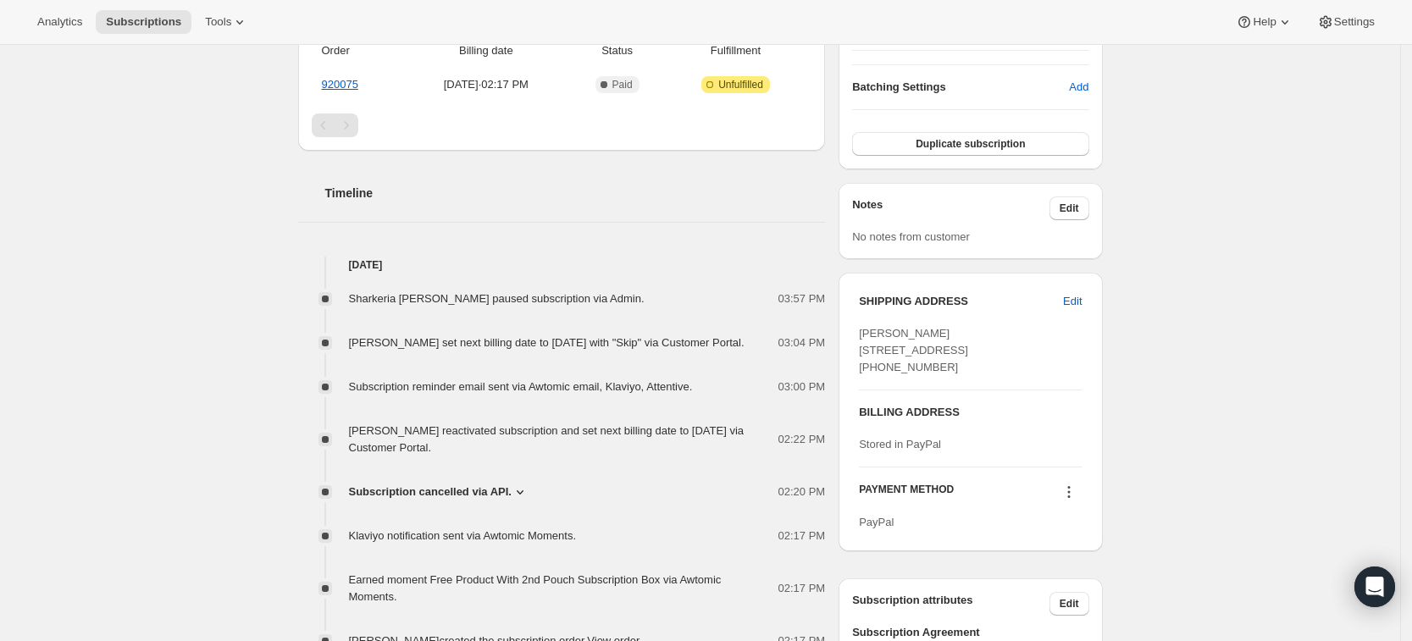
scroll to position [556, 0]
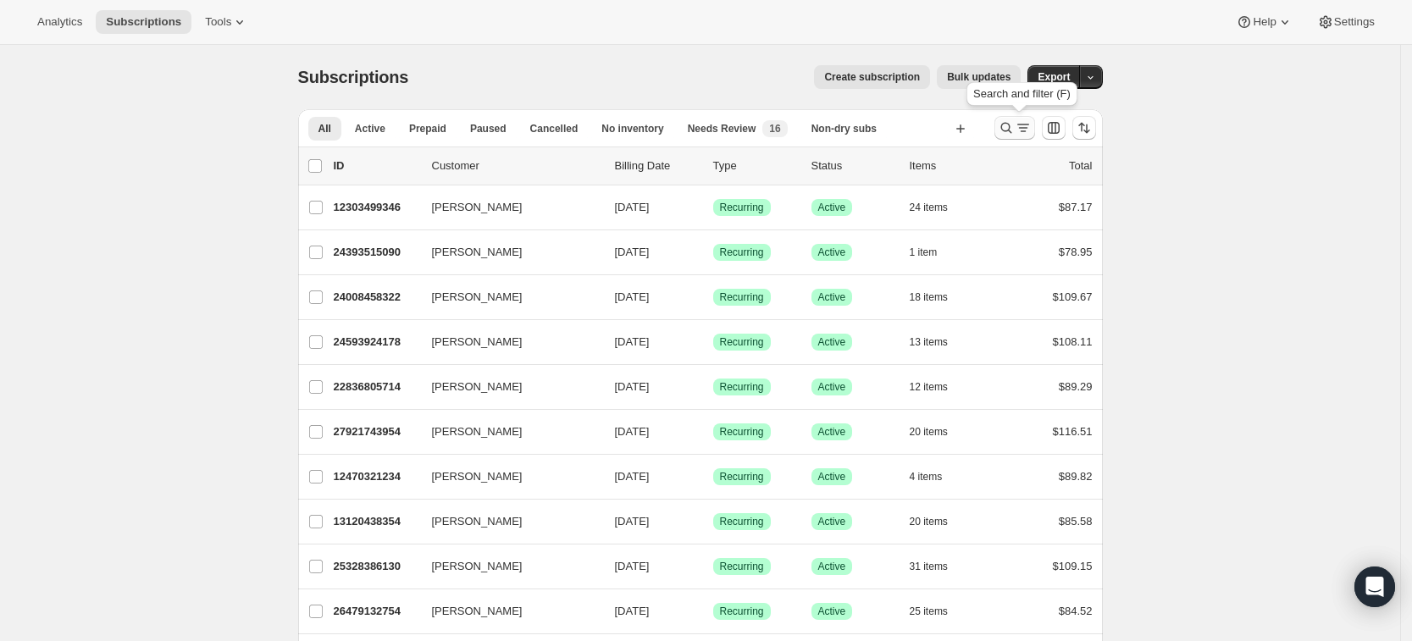
click at [1009, 119] on icon "Search and filter results" at bounding box center [1006, 127] width 17 height 17
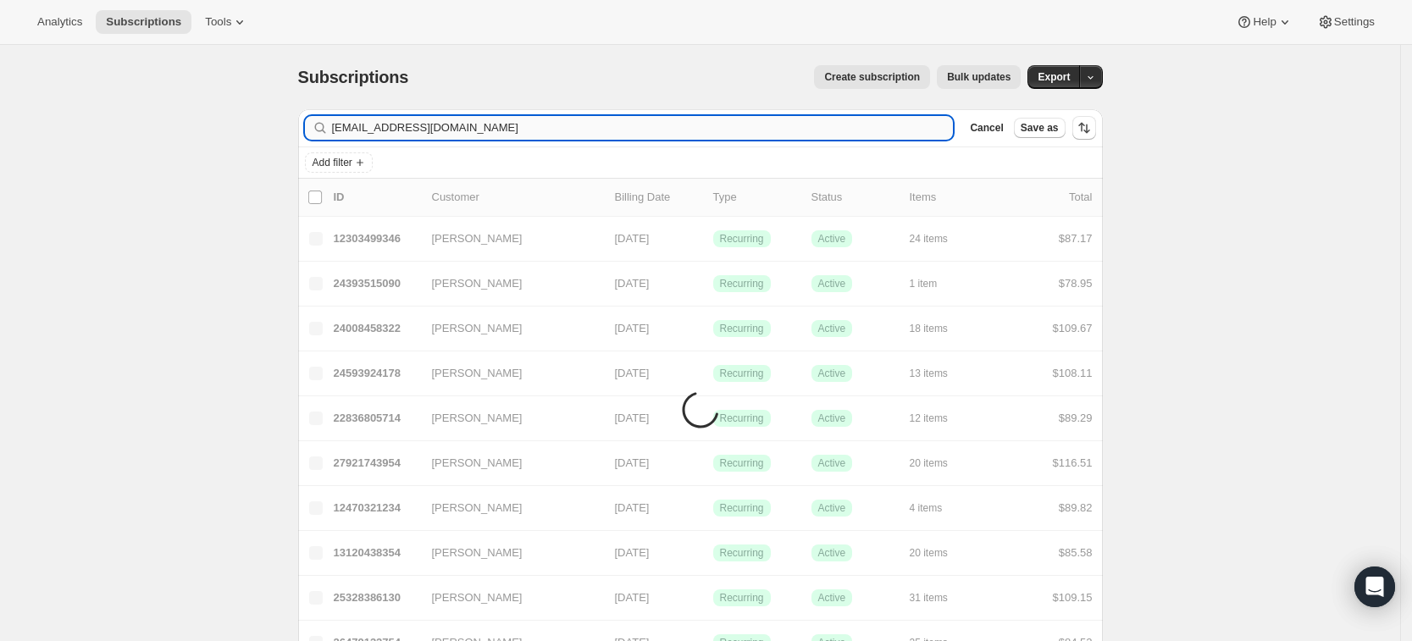
type input "alexirenepatten@gmail.com"
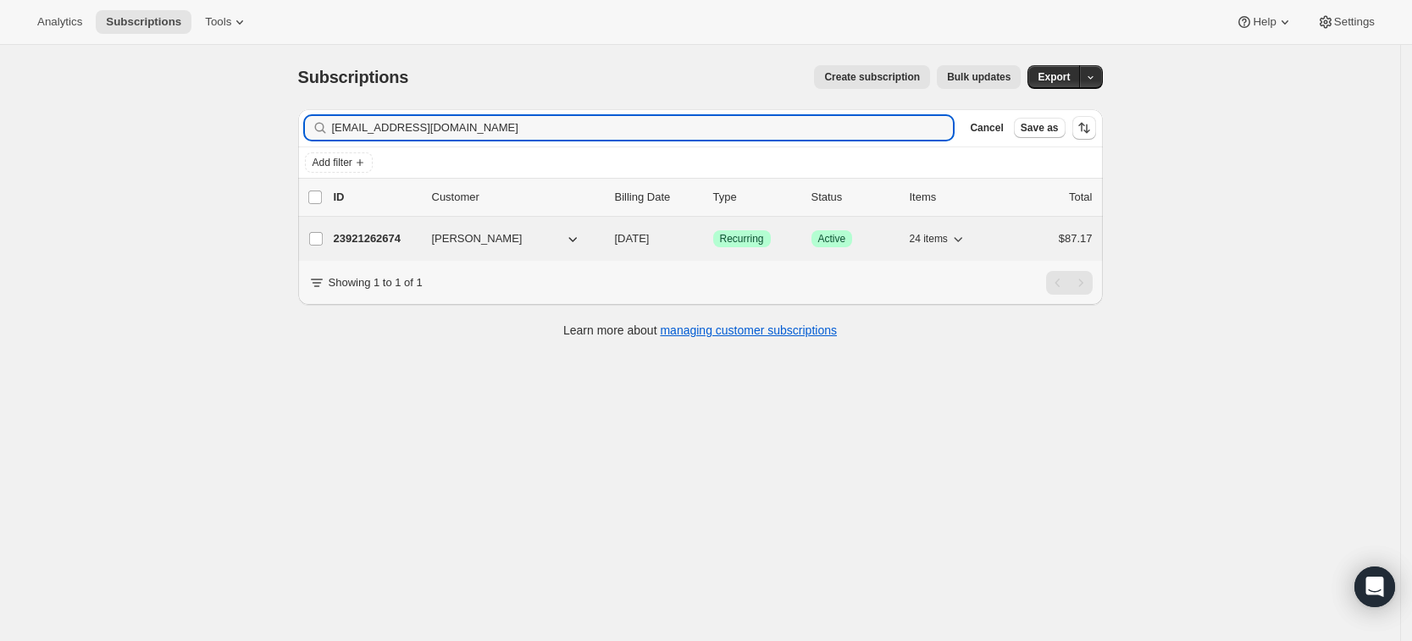
click at [380, 244] on p "23921262674" at bounding box center [376, 238] width 85 height 17
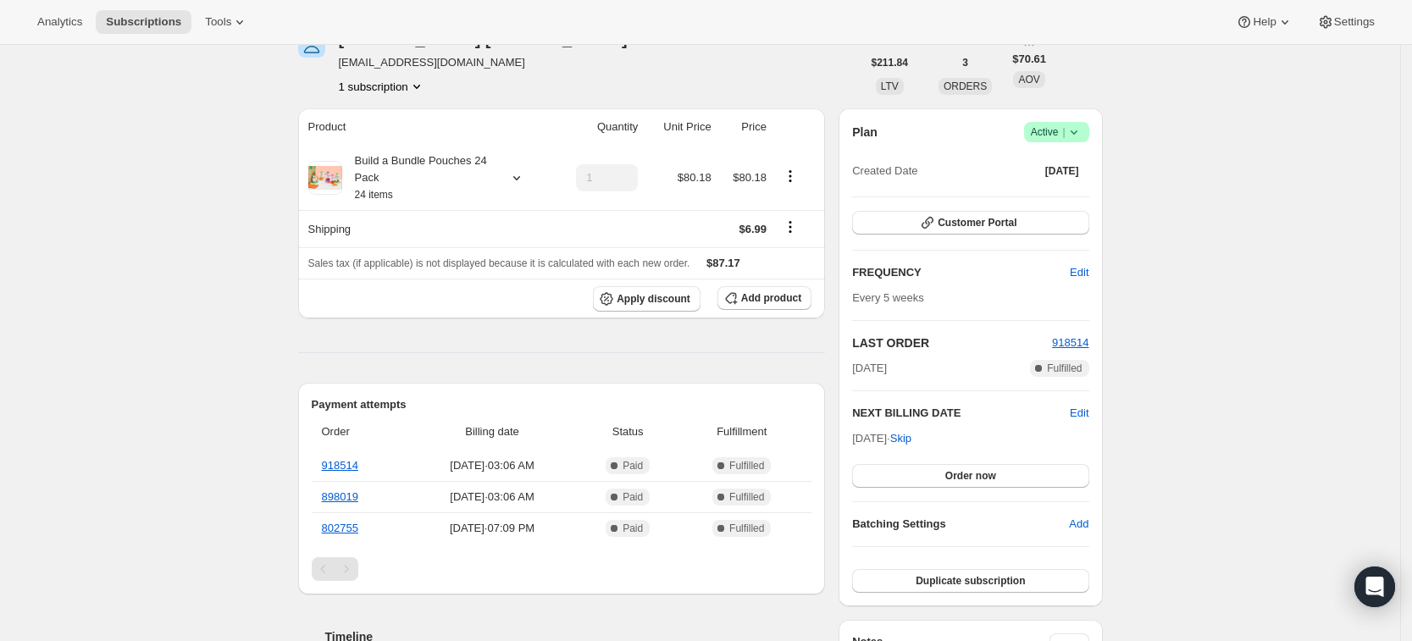
scroll to position [69, 0]
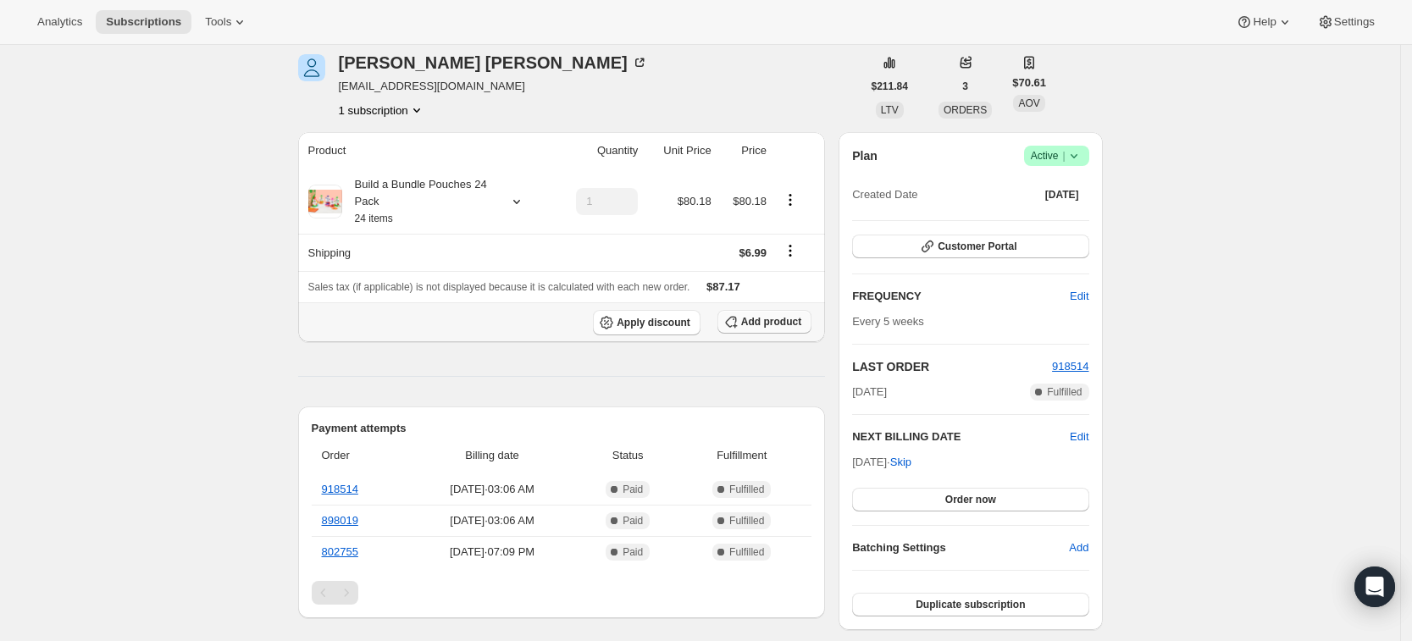
click at [749, 317] on span "Add product" at bounding box center [771, 322] width 60 height 14
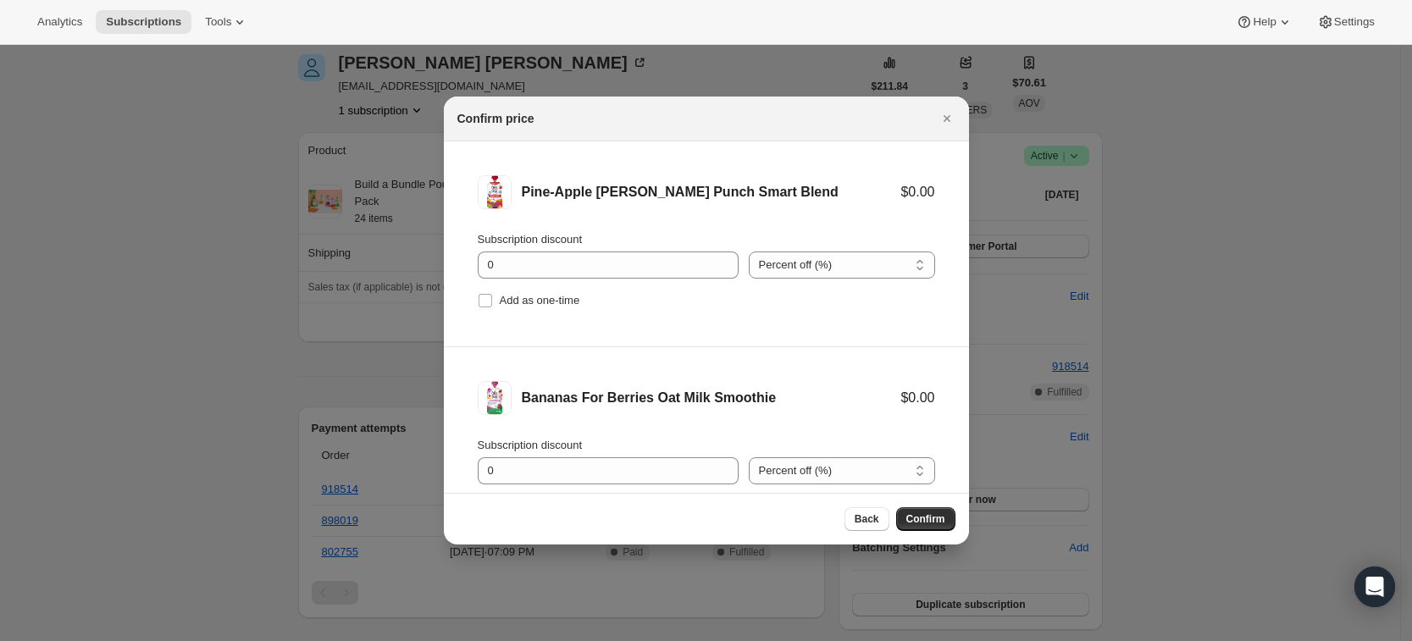
click at [472, 308] on li "Pine-Apple Berry Punch Smart Blend $0.00 Subscription discount 0 Percent off (%…" at bounding box center [706, 244] width 525 height 206
click at [482, 301] on input "Add as one-time" at bounding box center [485, 301] width 14 height 14
checkbox input "true"
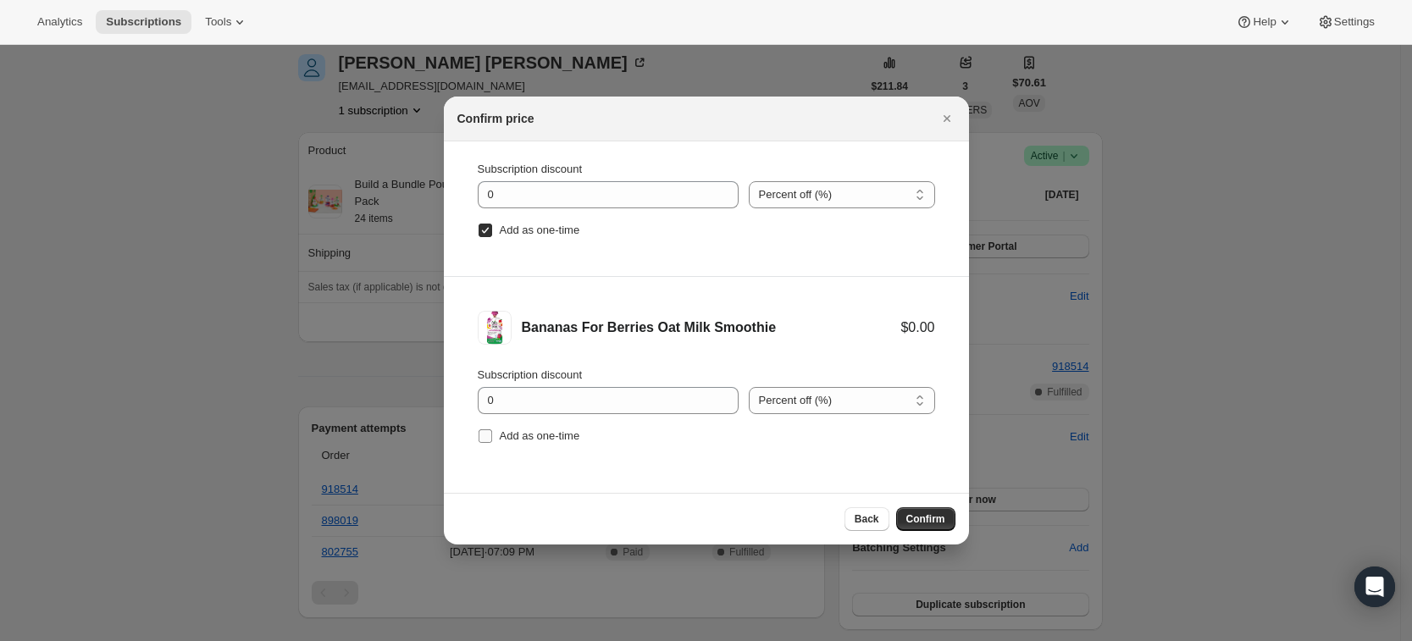
click at [484, 441] on input "Add as one-time" at bounding box center [485, 436] width 14 height 14
checkbox input "true"
click at [920, 522] on span "Confirm" at bounding box center [925, 519] width 39 height 14
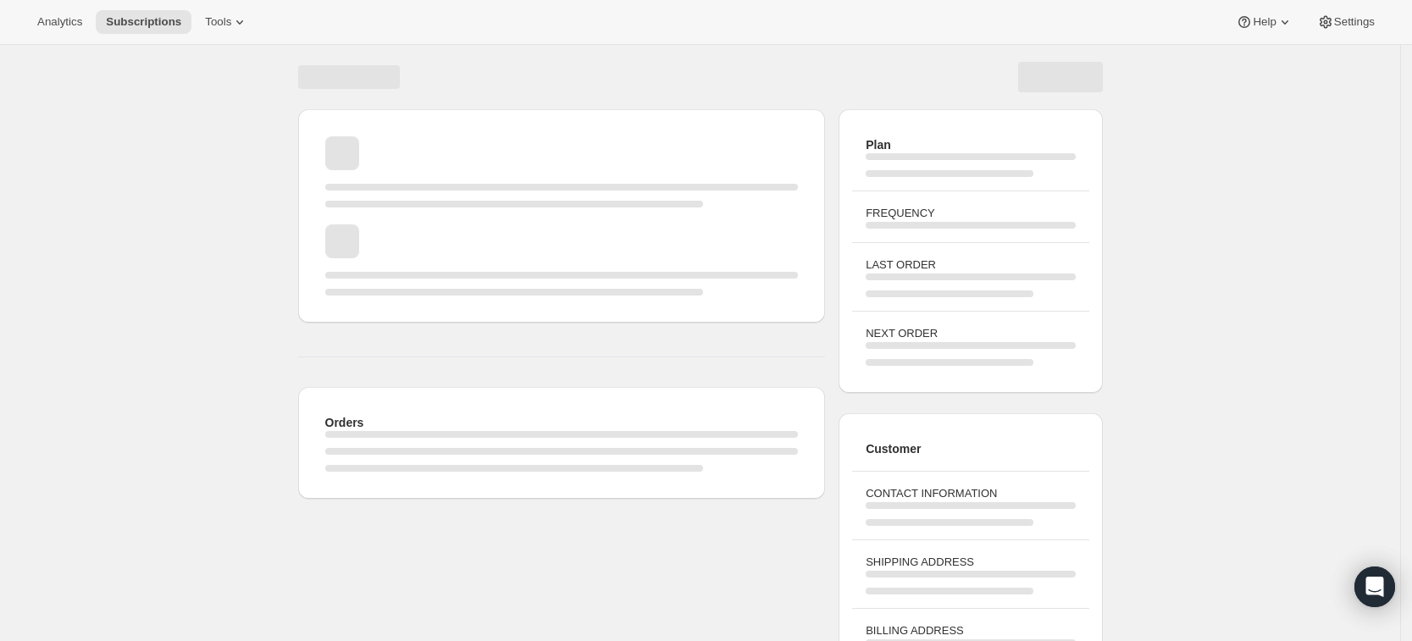
scroll to position [69, 0]
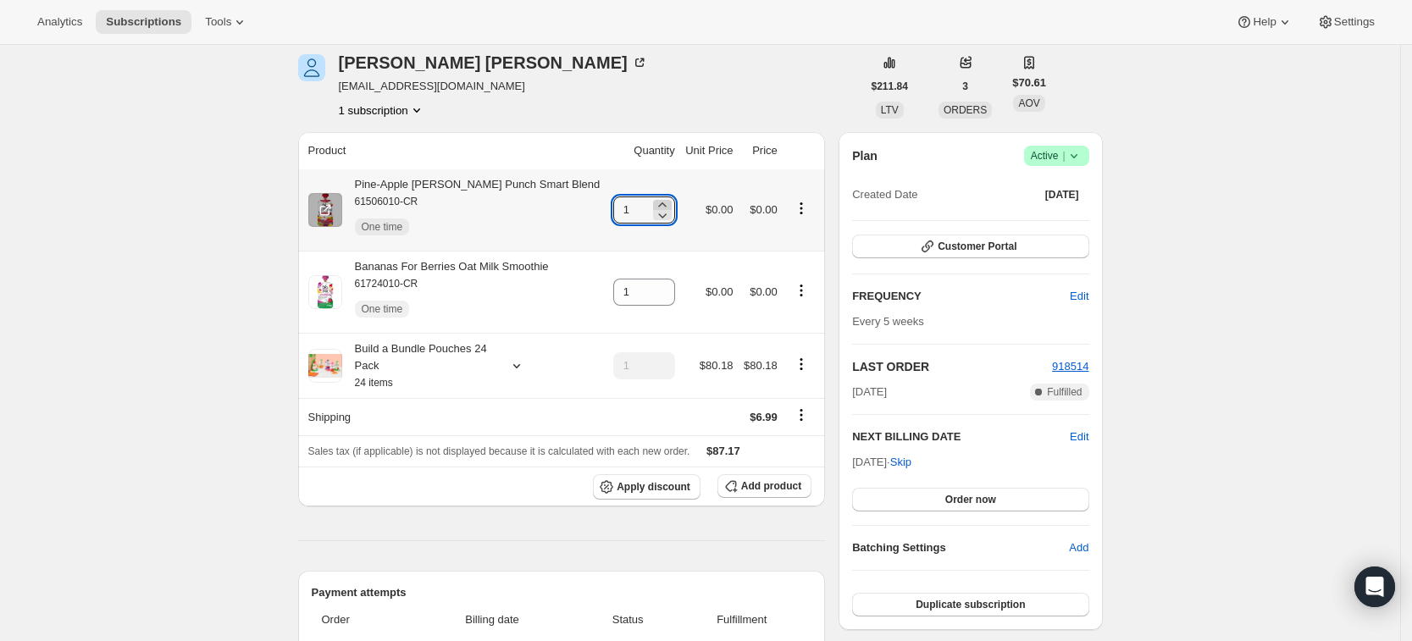
click at [655, 201] on icon at bounding box center [662, 204] width 17 height 17
type input "3"
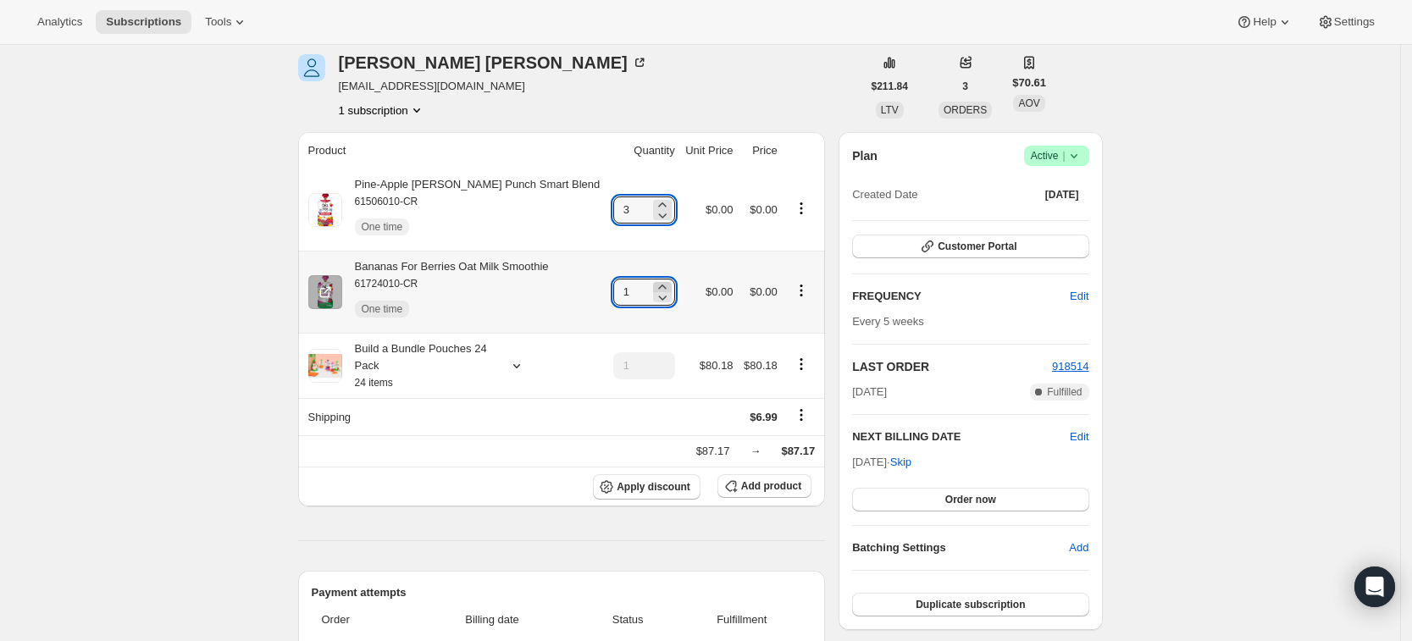
click at [657, 281] on icon at bounding box center [662, 287] width 17 height 17
type input "3"
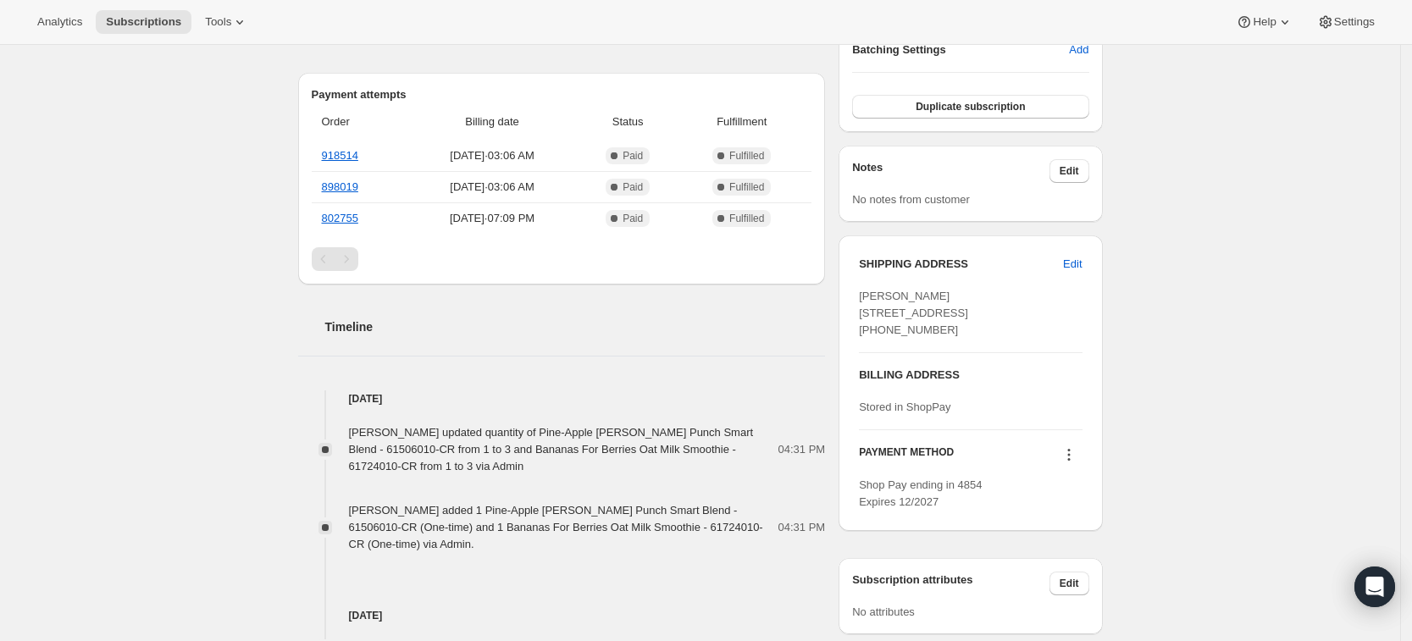
scroll to position [0, 0]
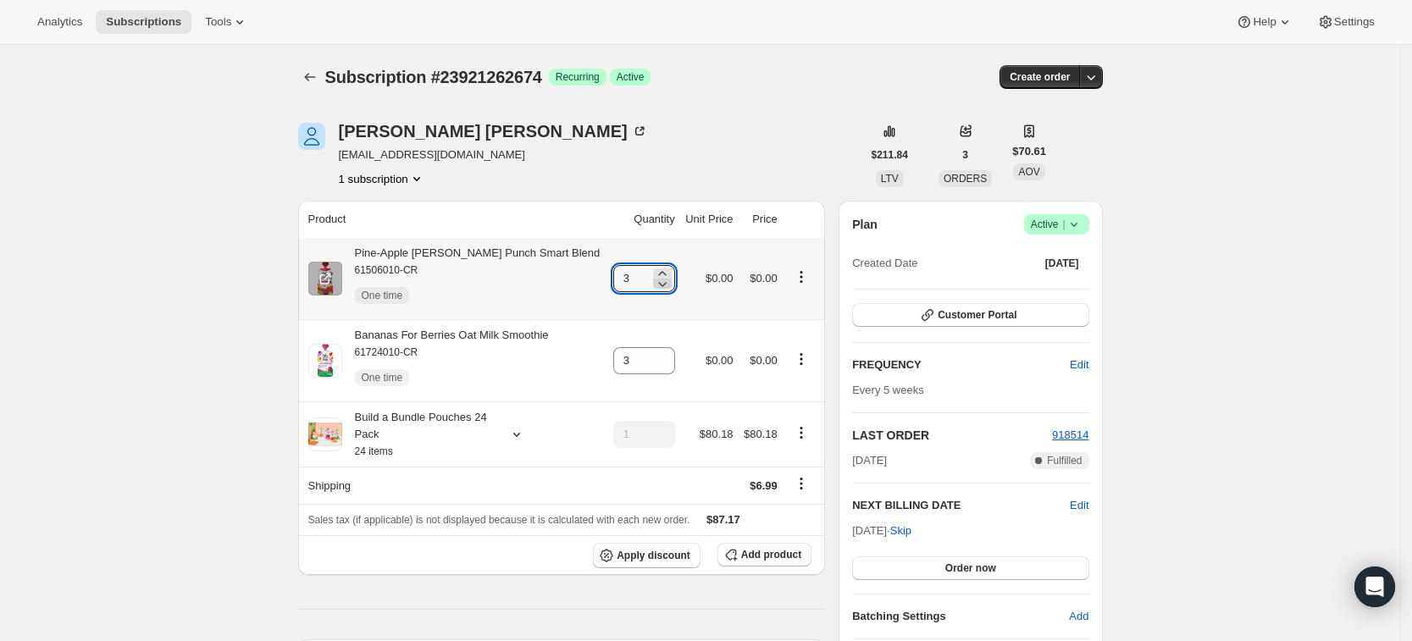
click at [656, 275] on icon at bounding box center [662, 283] width 17 height 17
click at [655, 269] on icon at bounding box center [662, 273] width 17 height 17
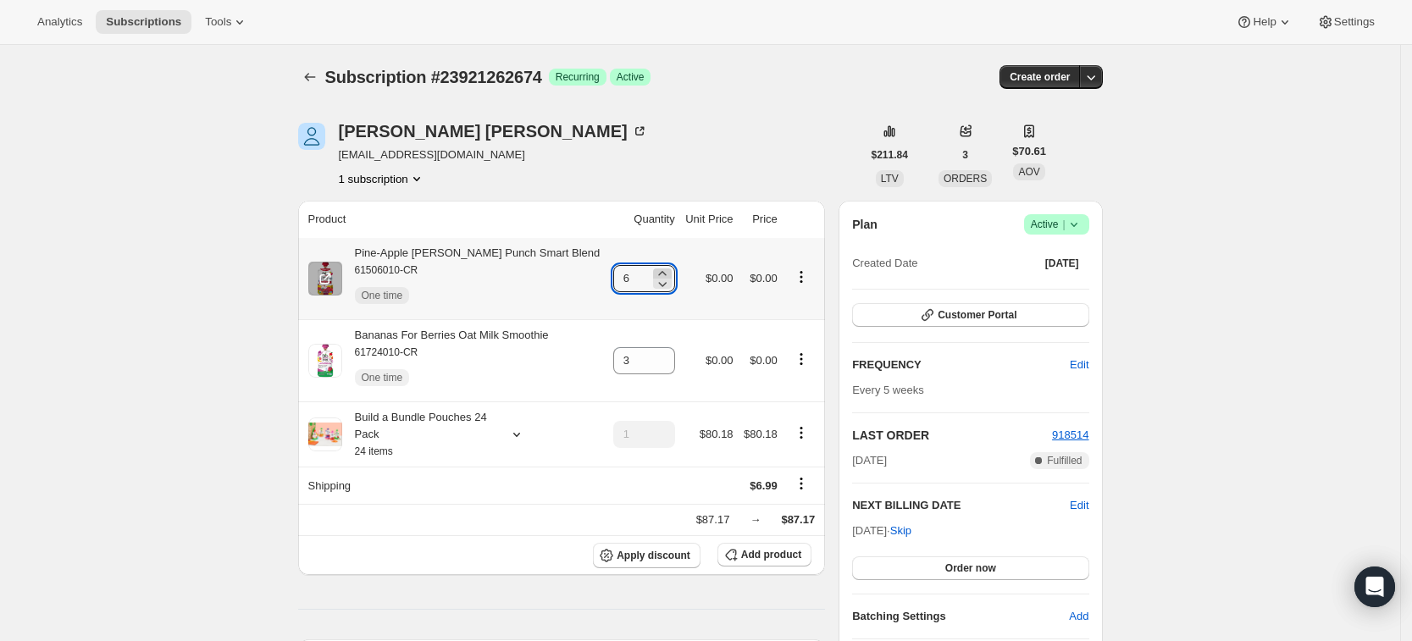
click at [655, 269] on icon at bounding box center [662, 273] width 17 height 17
type input "8"
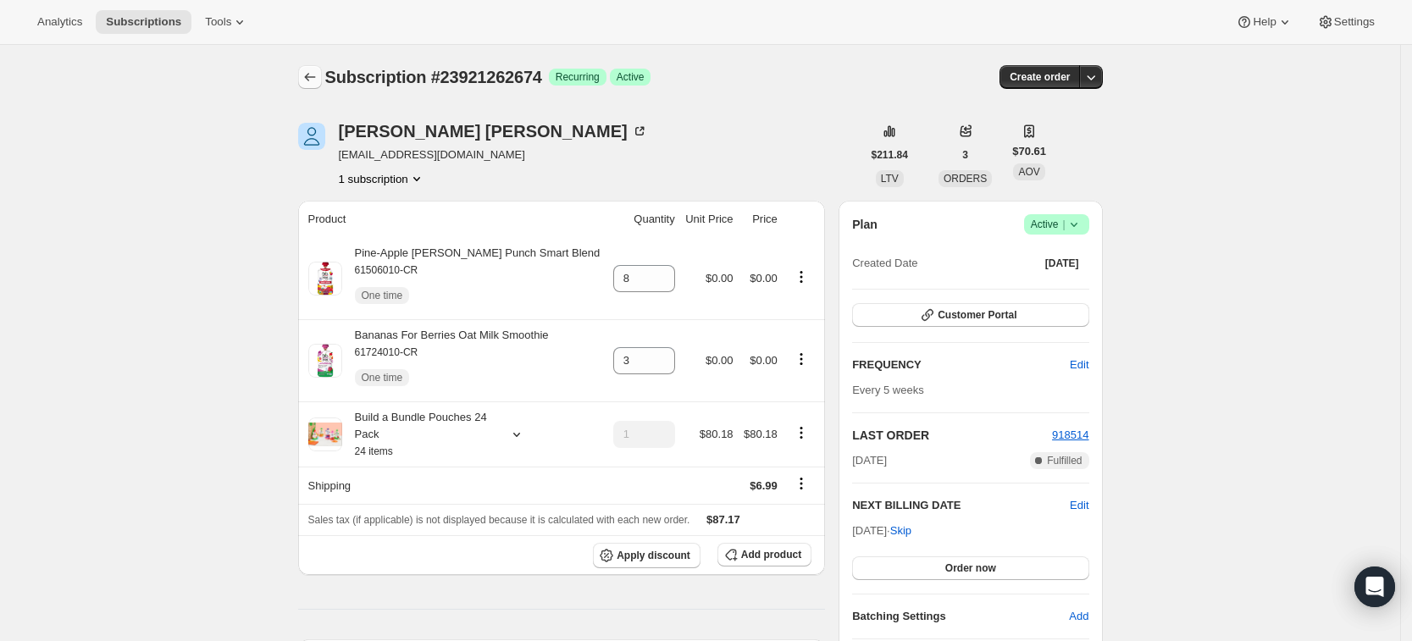
click at [308, 84] on icon "Subscriptions" at bounding box center [309, 77] width 17 height 17
